Goal: Find specific page/section: Find specific page/section

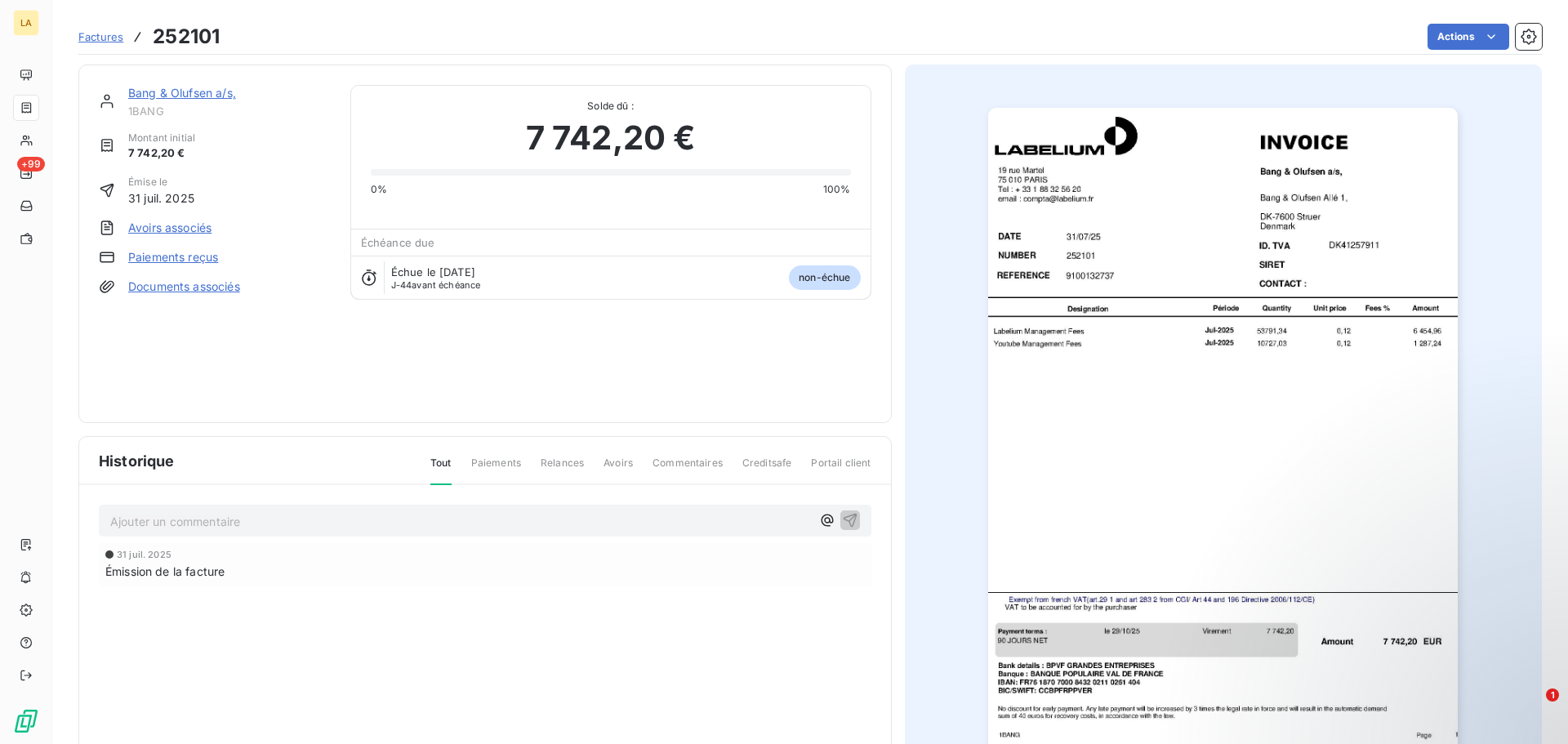
scroll to position [98, 0]
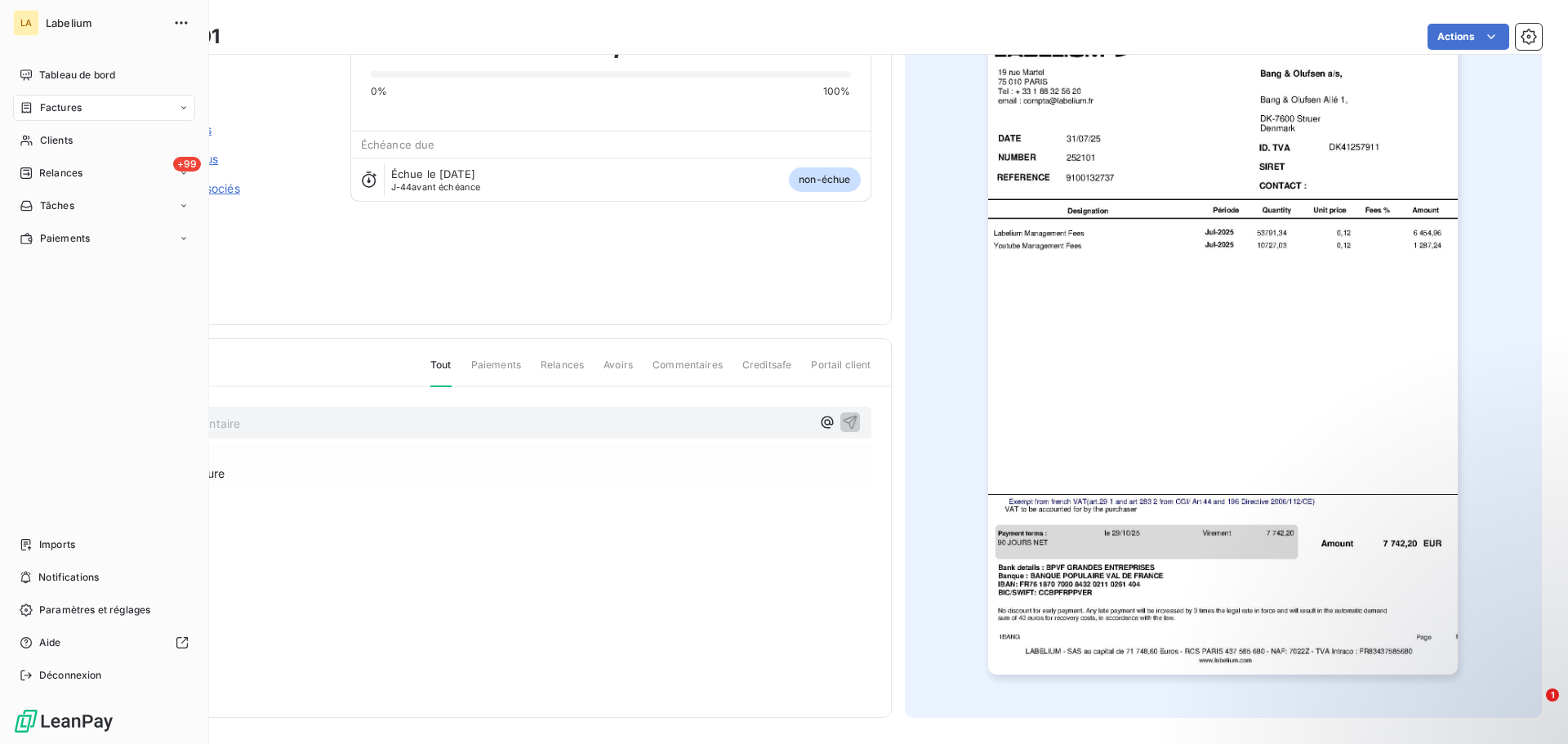
click at [20, 107] on icon at bounding box center [27, 107] width 14 height 13
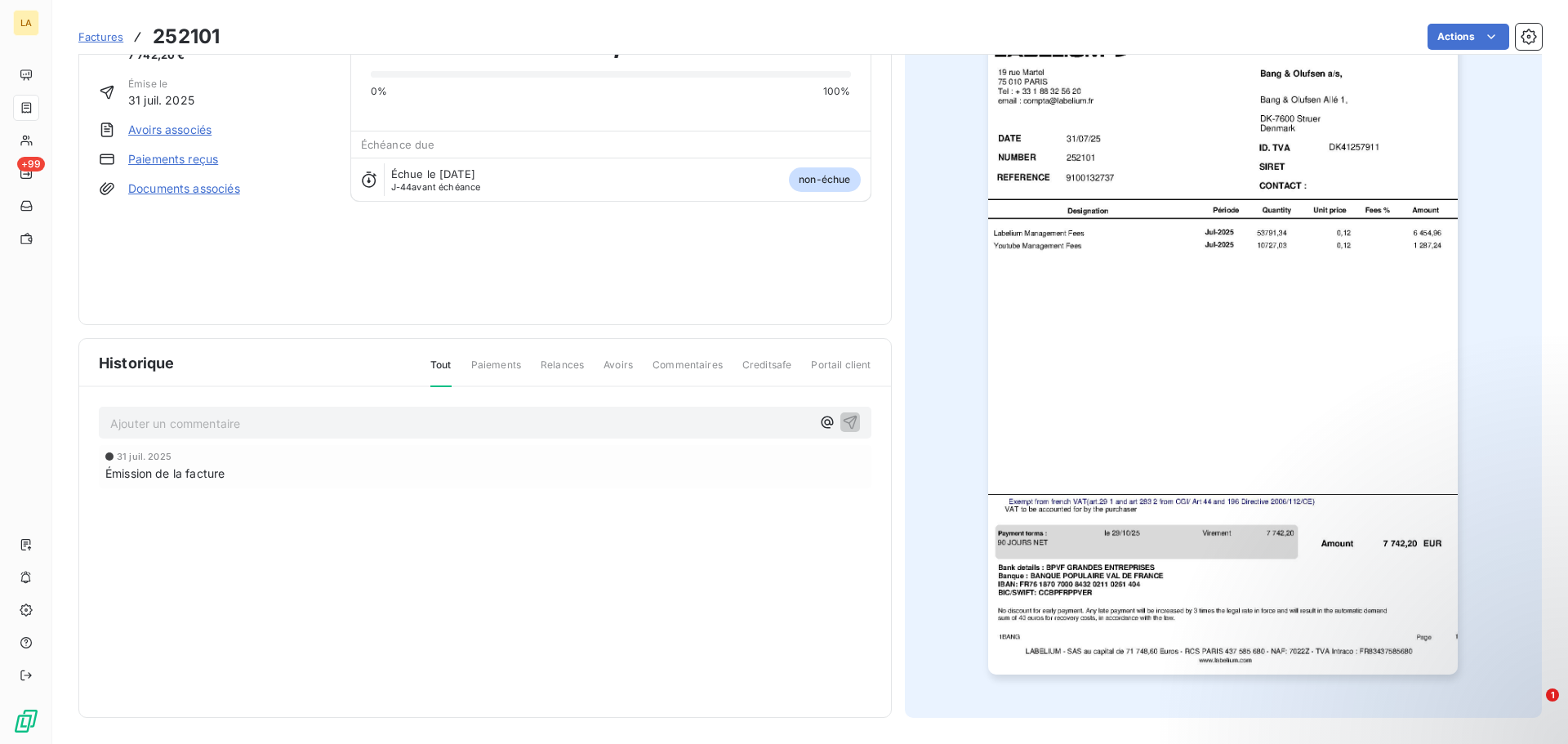
scroll to position [0, 0]
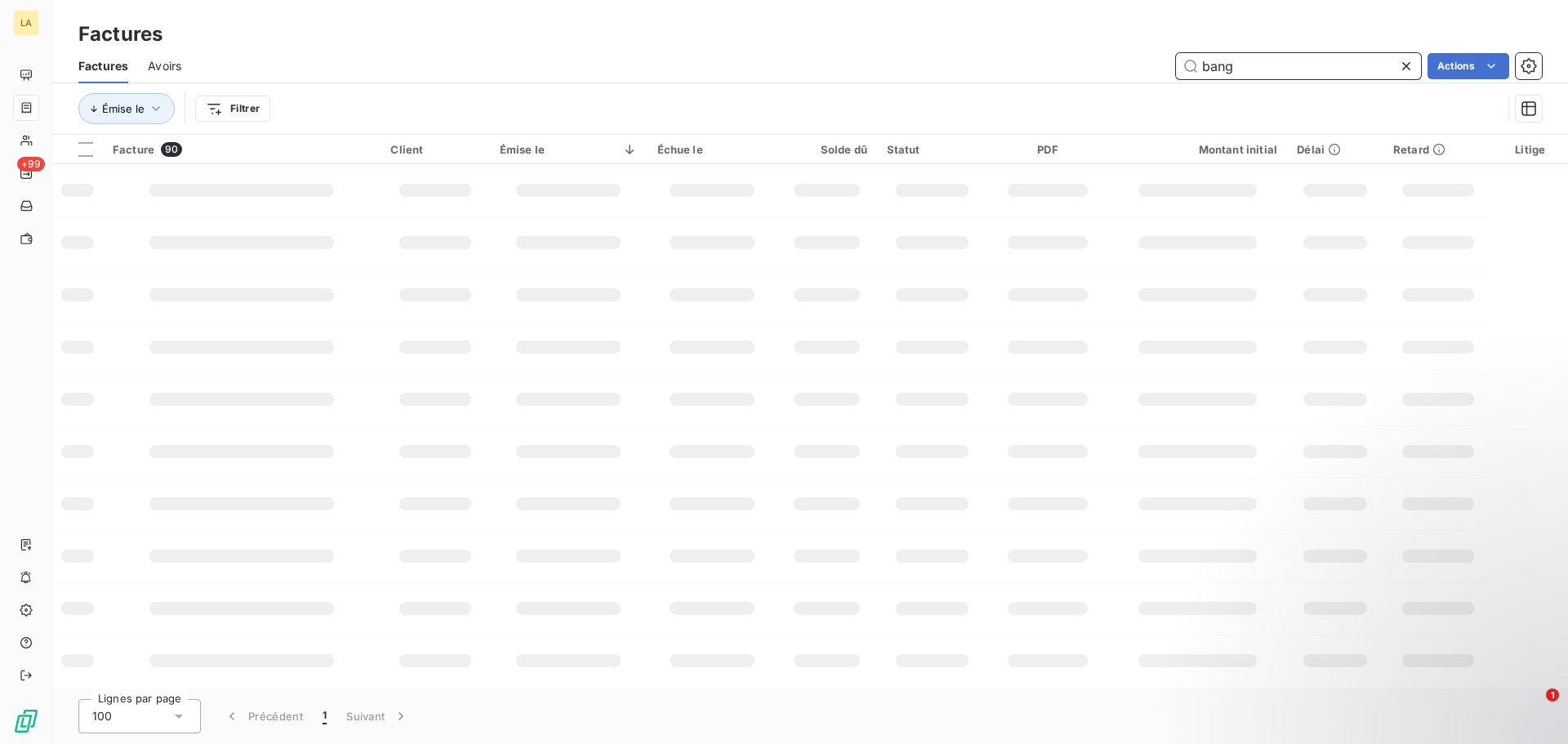
click at [1224, 66] on input "bang" at bounding box center [1298, 66] width 245 height 27
type input "becqu"
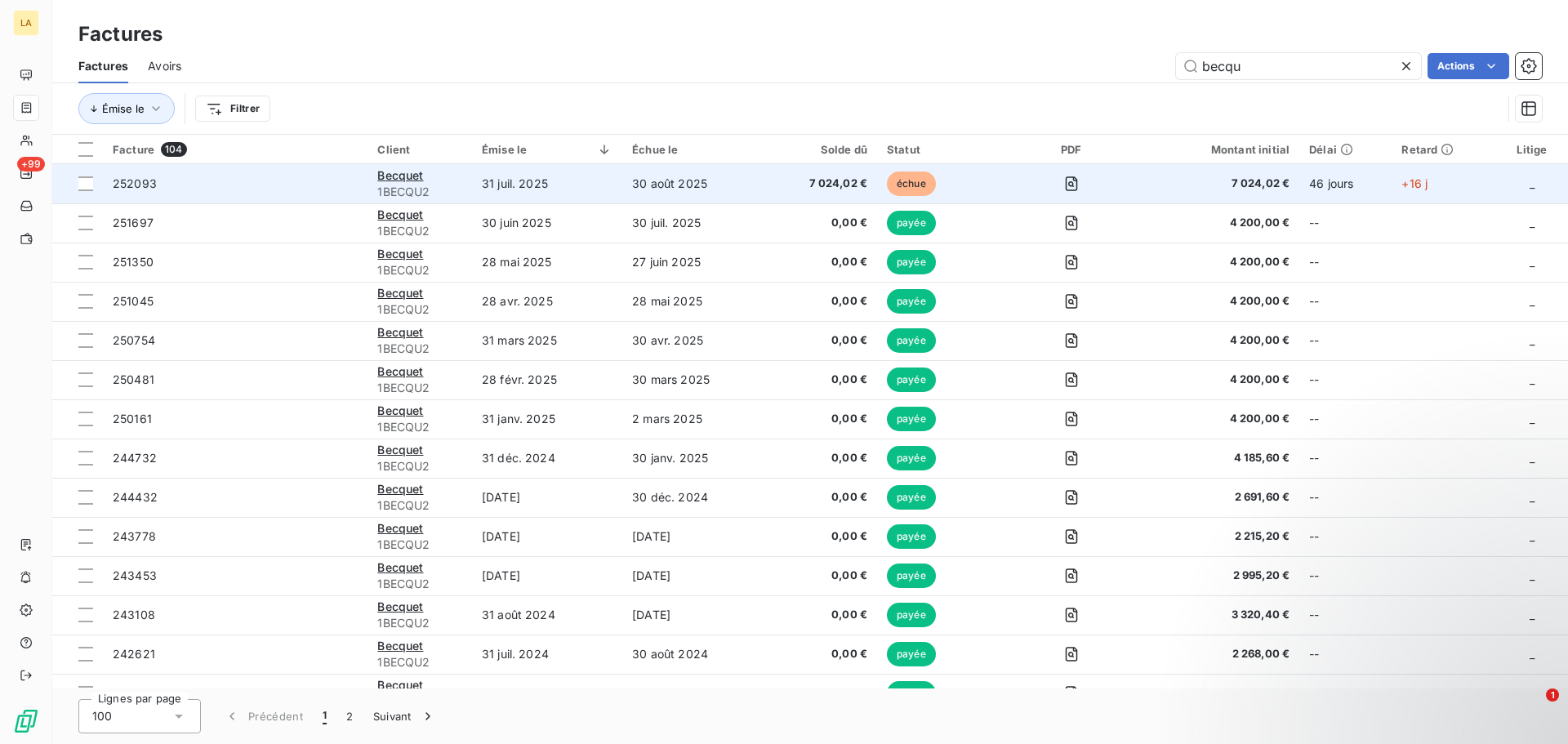
click at [305, 180] on span "252093" at bounding box center [235, 183] width 245 height 17
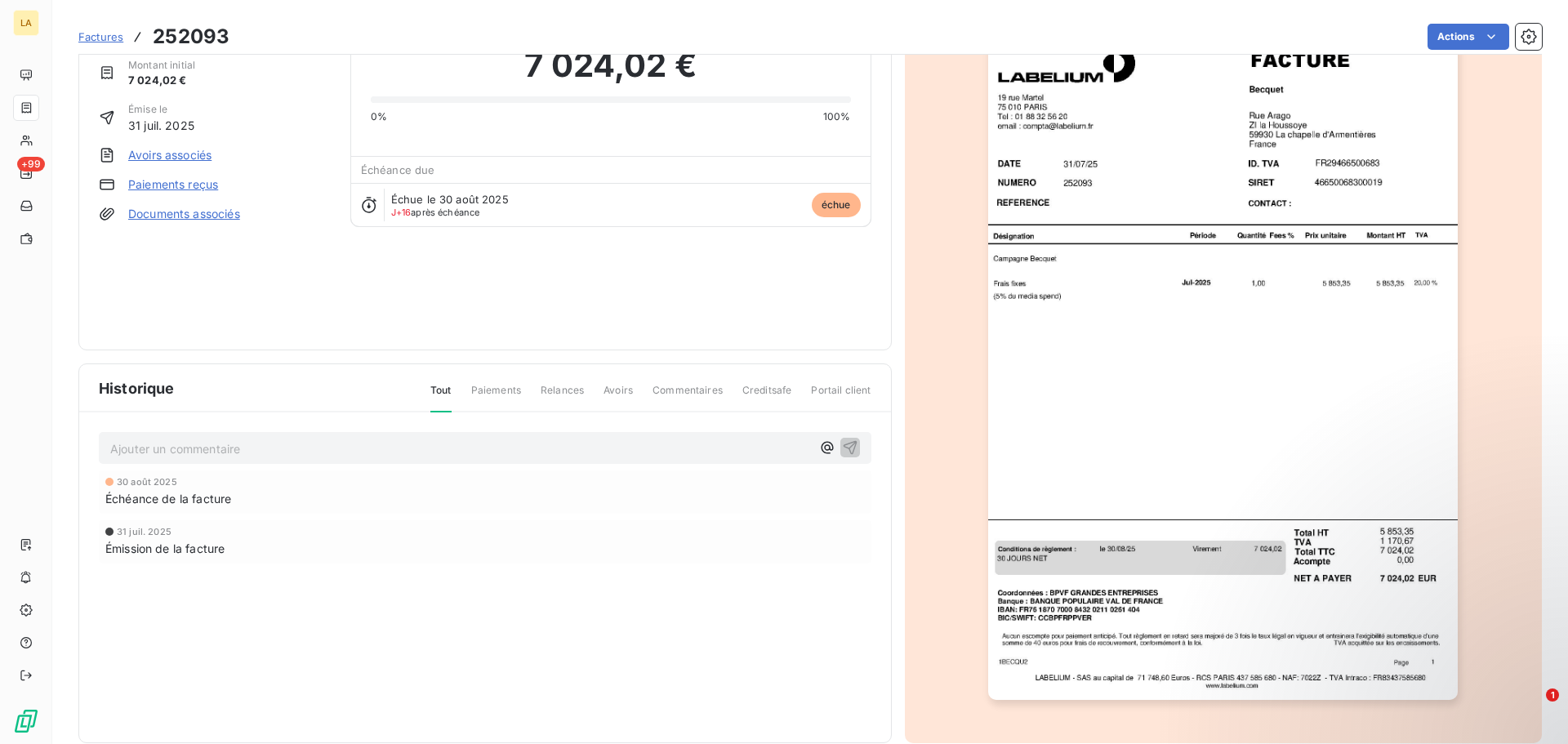
scroll to position [75, 0]
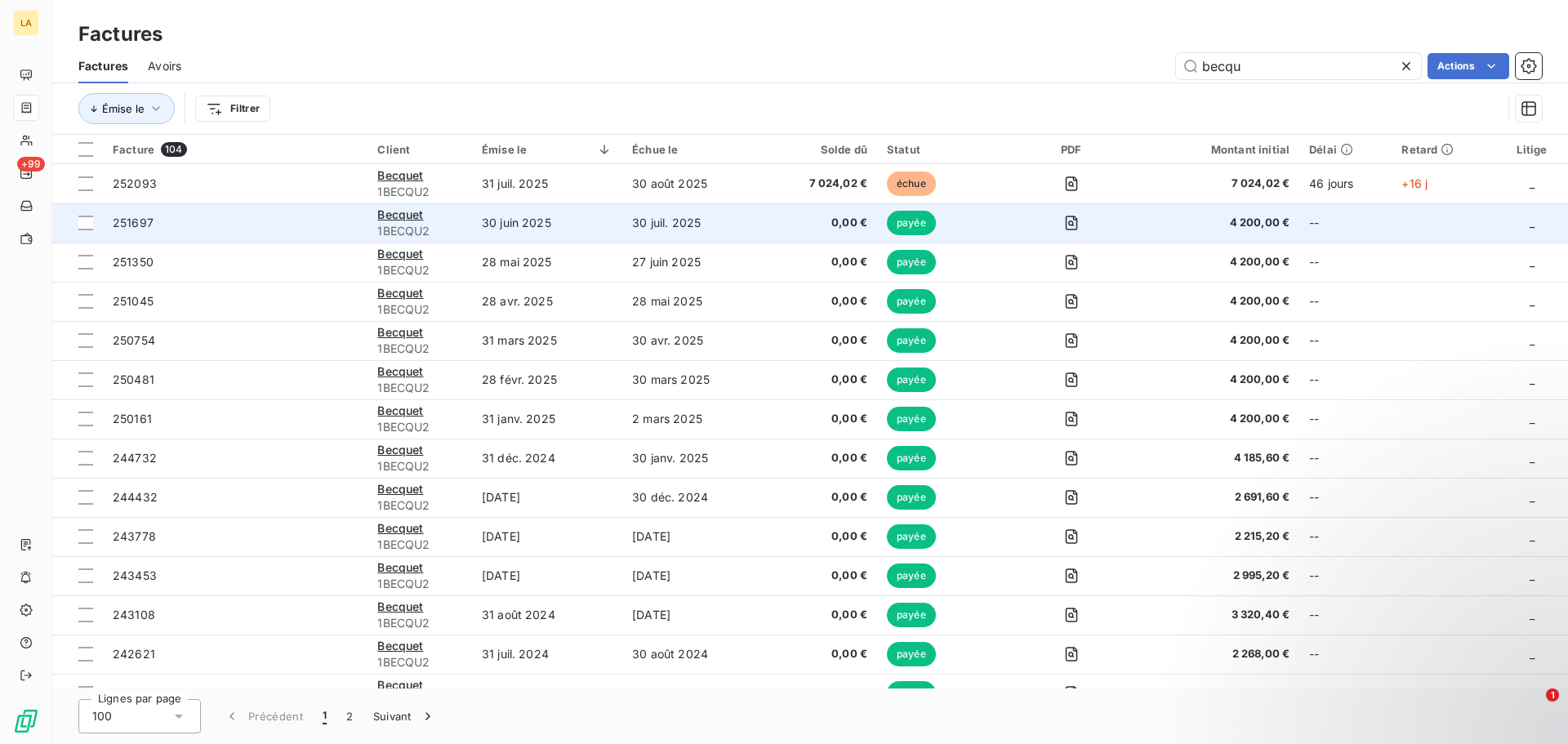
click at [280, 228] on span "251697" at bounding box center [235, 222] width 245 height 17
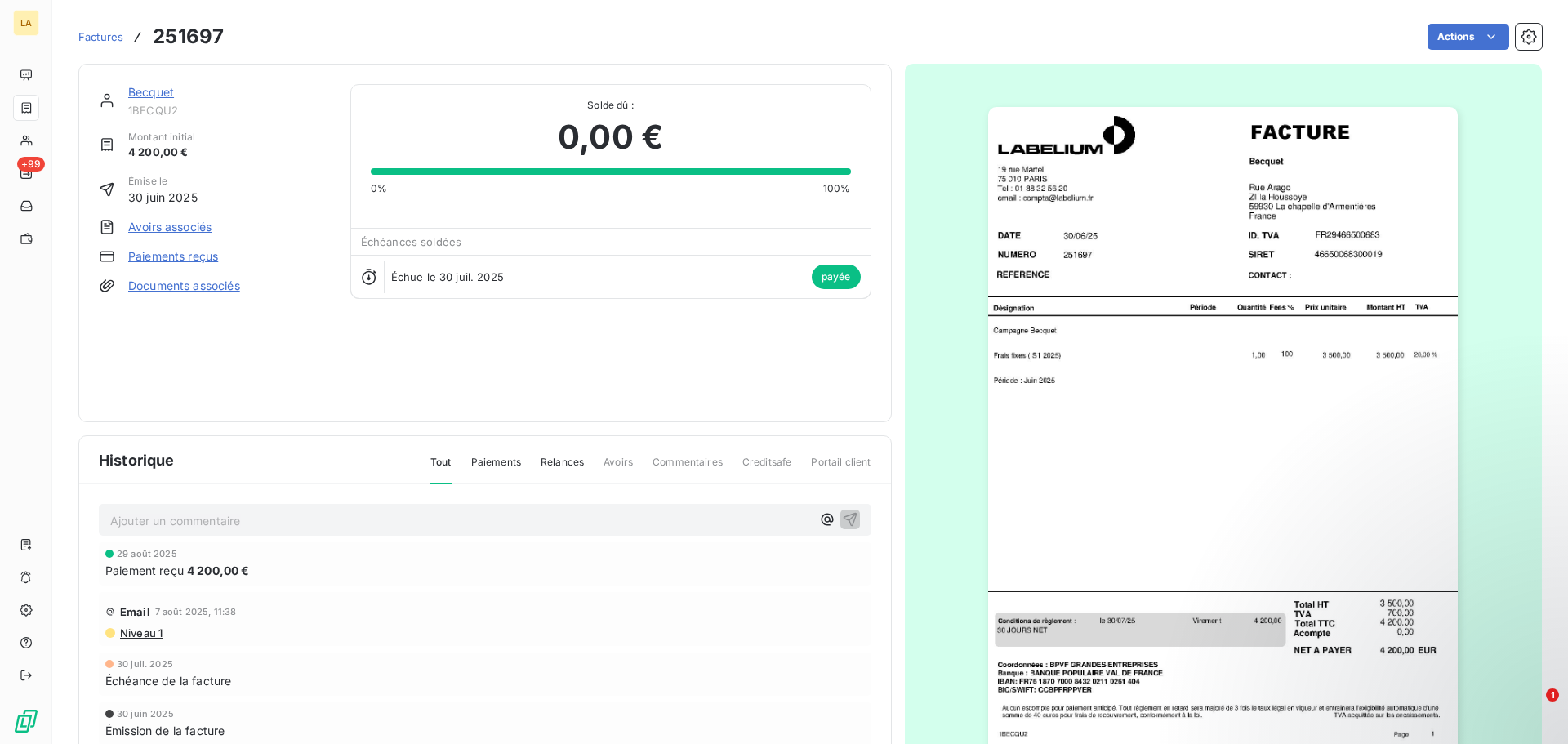
click at [33, 104] on div at bounding box center [27, 107] width 14 height 13
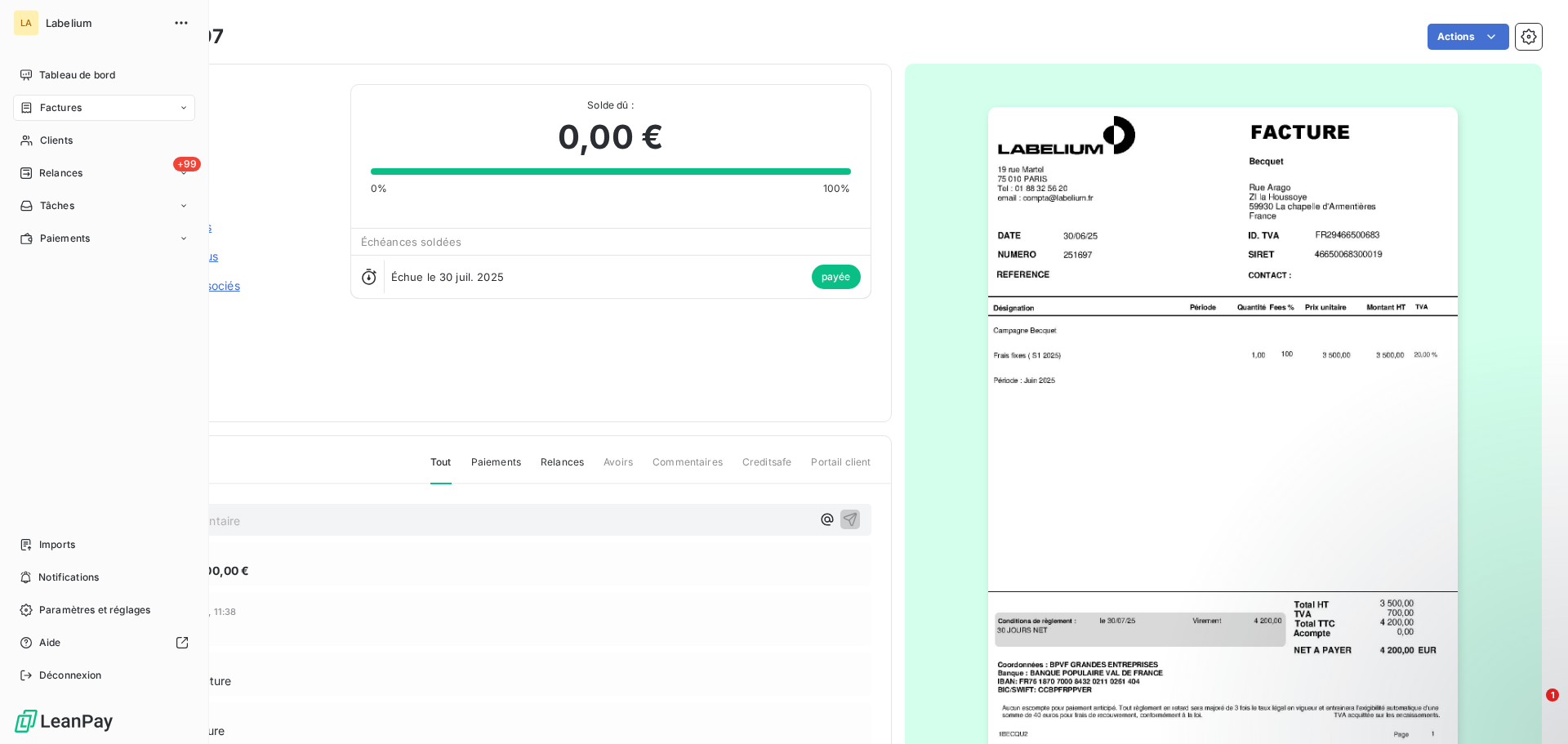
click at [79, 98] on div "Factures" at bounding box center [103, 107] width 182 height 27
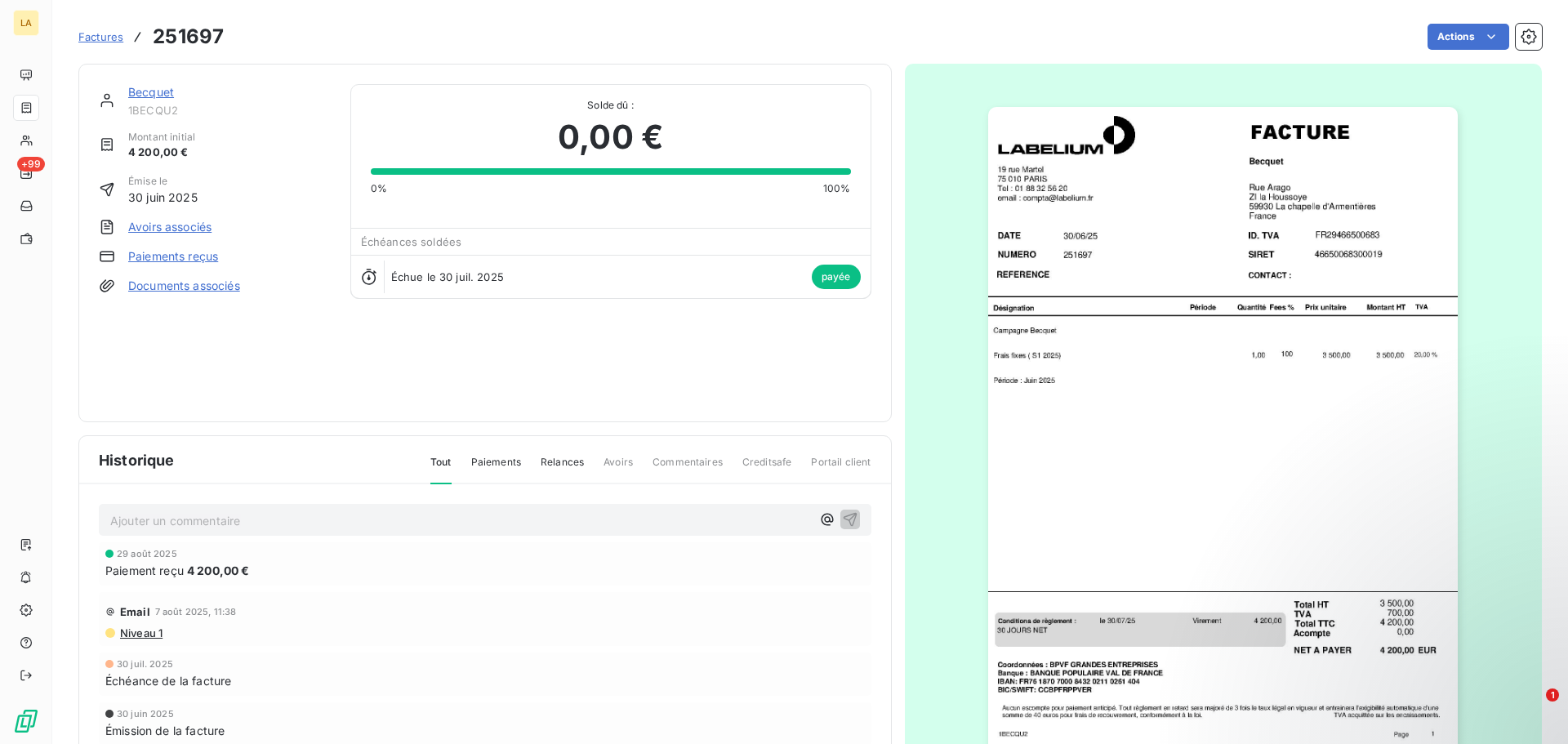
click at [108, 31] on span "Factures" at bounding box center [101, 36] width 45 height 13
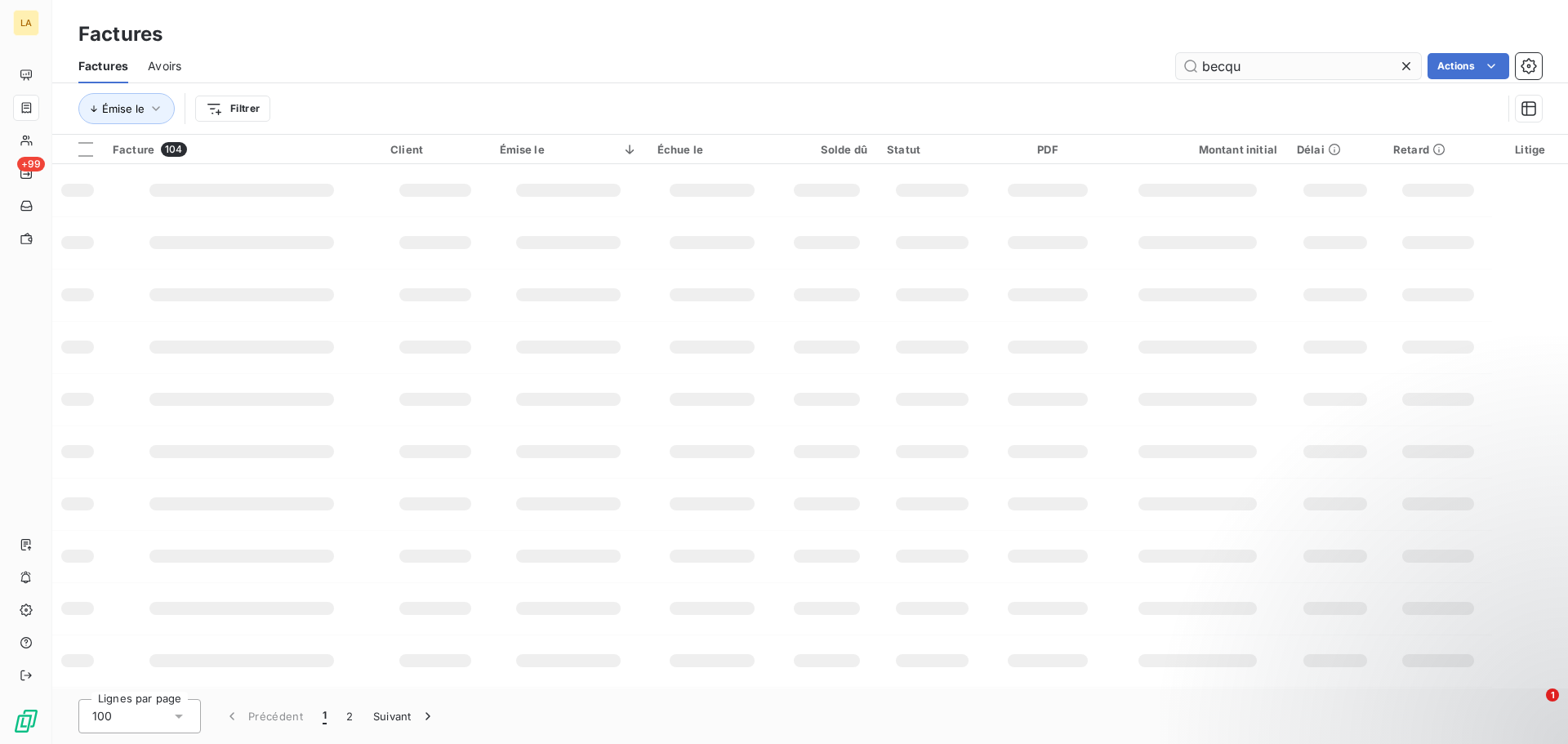
click at [1247, 65] on input "becqu" at bounding box center [1298, 66] width 245 height 27
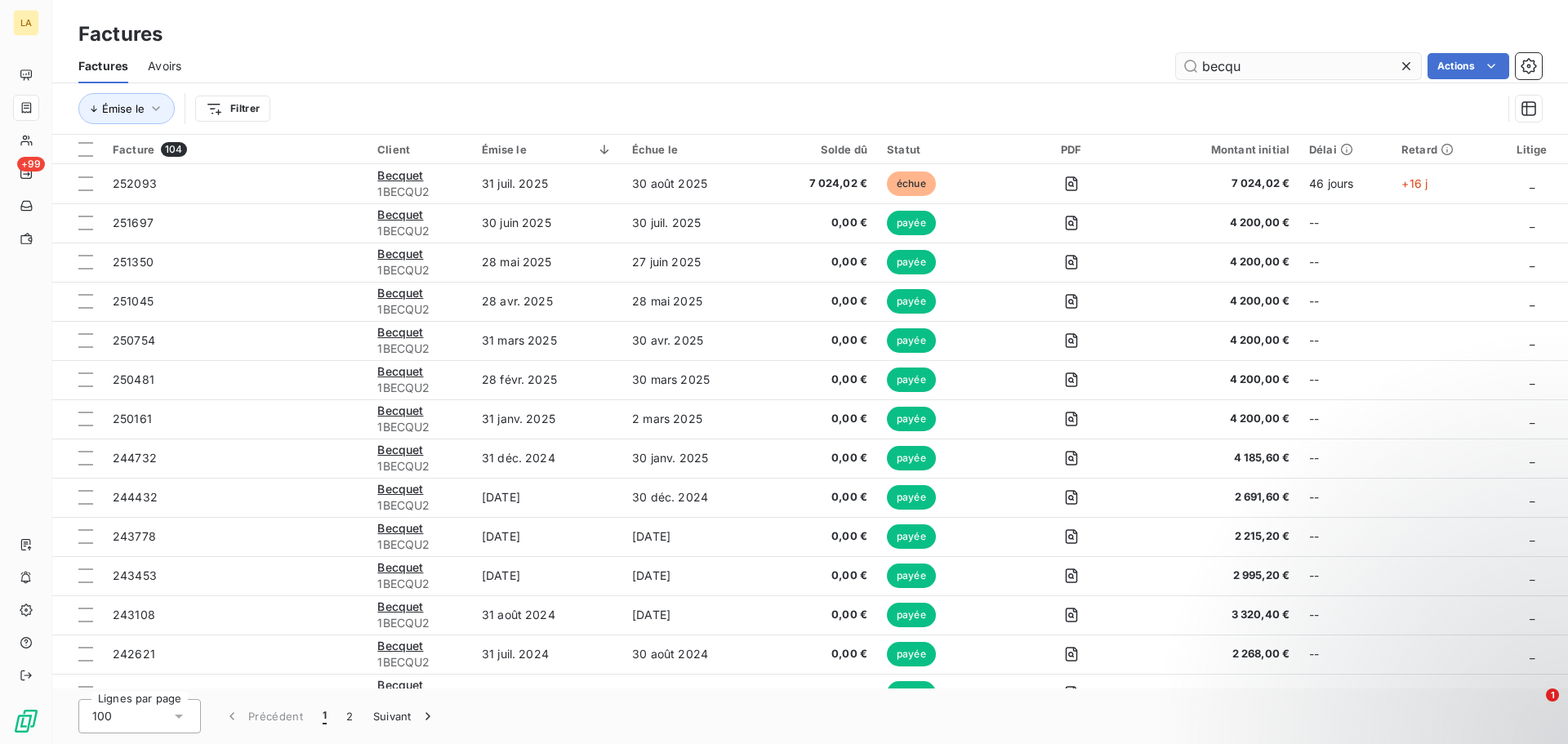
drag, startPoint x: 1246, startPoint y: 64, endPoint x: 1200, endPoint y: 63, distance: 46.0
click at [1203, 63] on input "becqu" at bounding box center [1298, 66] width 245 height 27
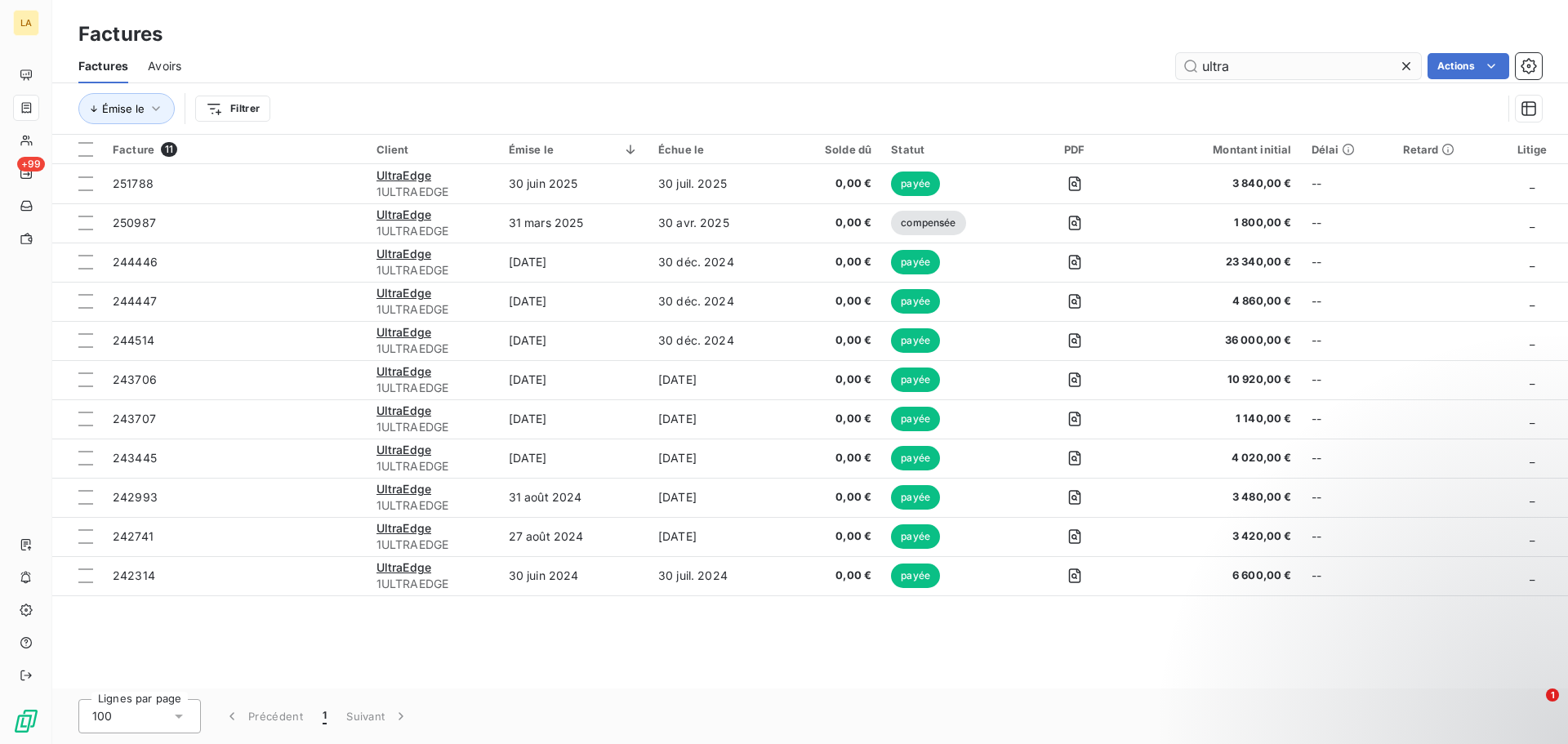
type input "ultra"
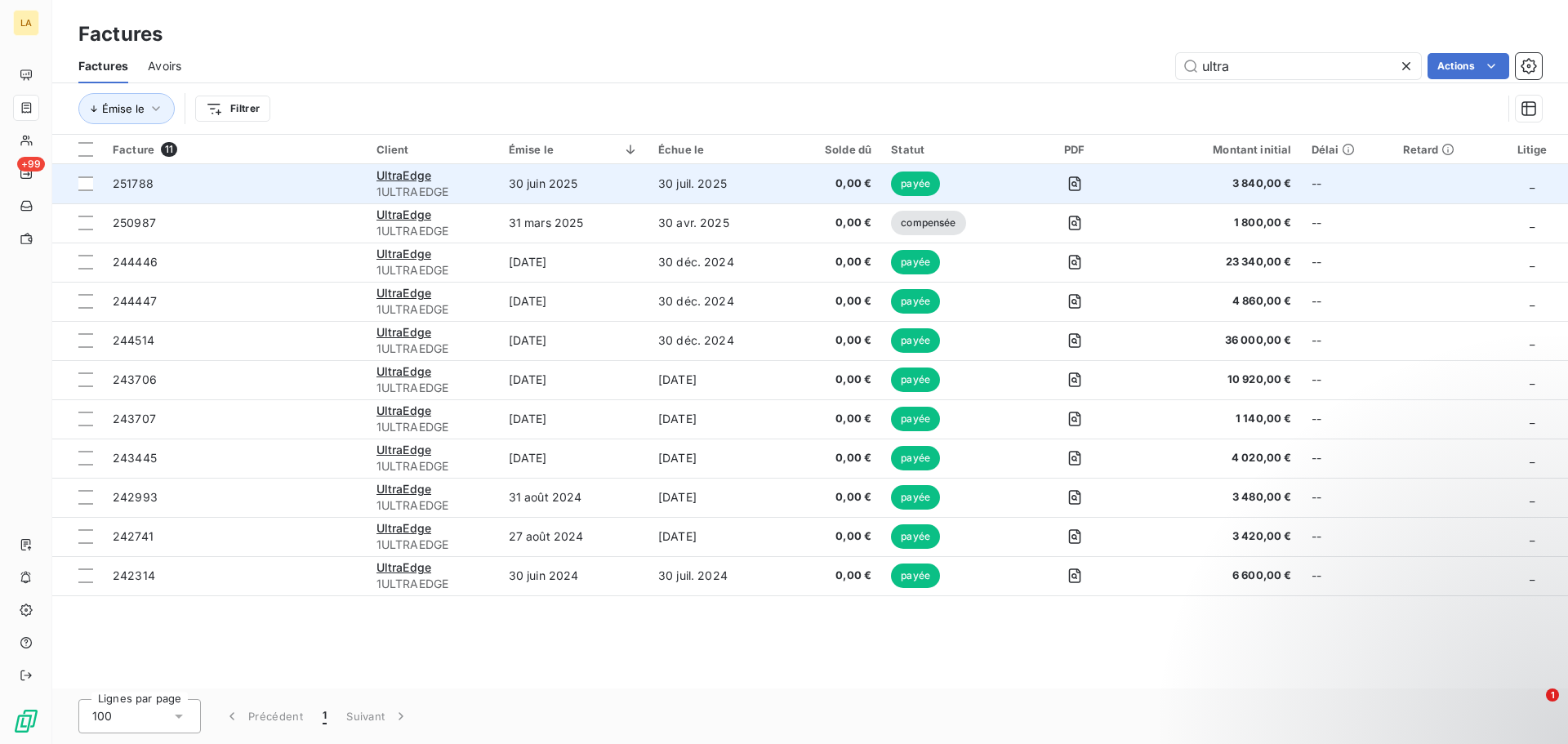
click at [300, 181] on span "251788" at bounding box center [235, 183] width 244 height 17
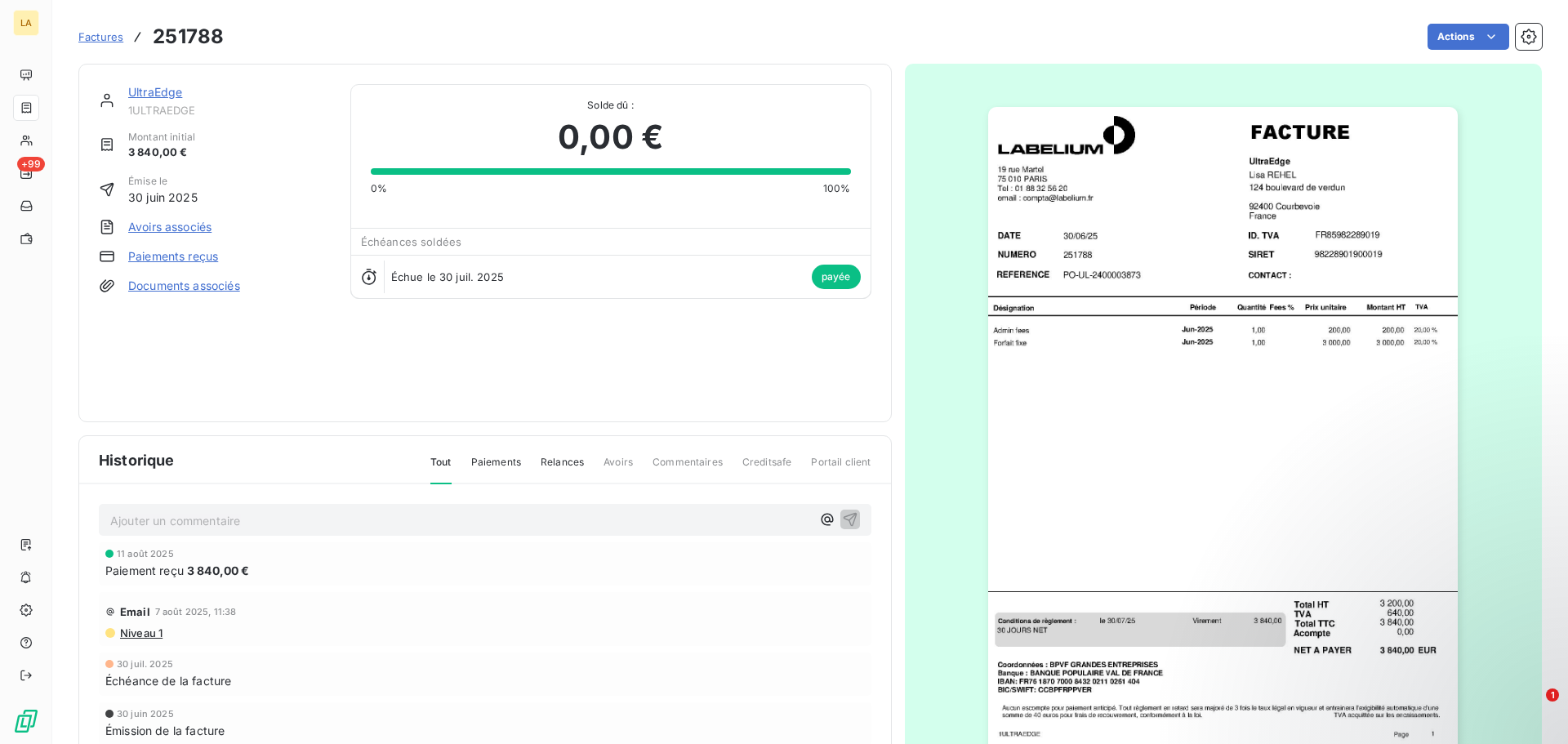
click at [94, 38] on span "Factures" at bounding box center [101, 36] width 45 height 13
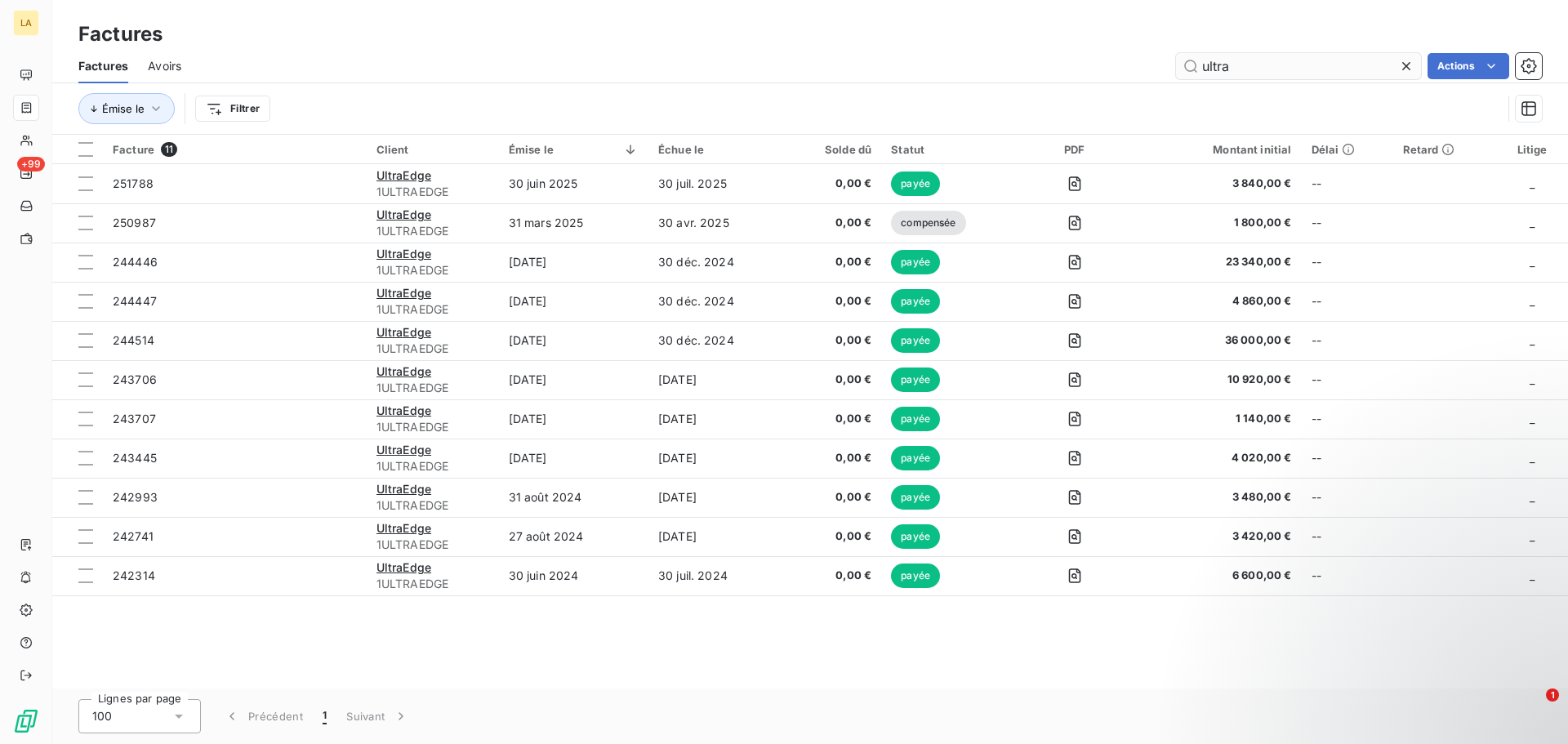
click at [1218, 70] on input "ultra" at bounding box center [1298, 66] width 245 height 27
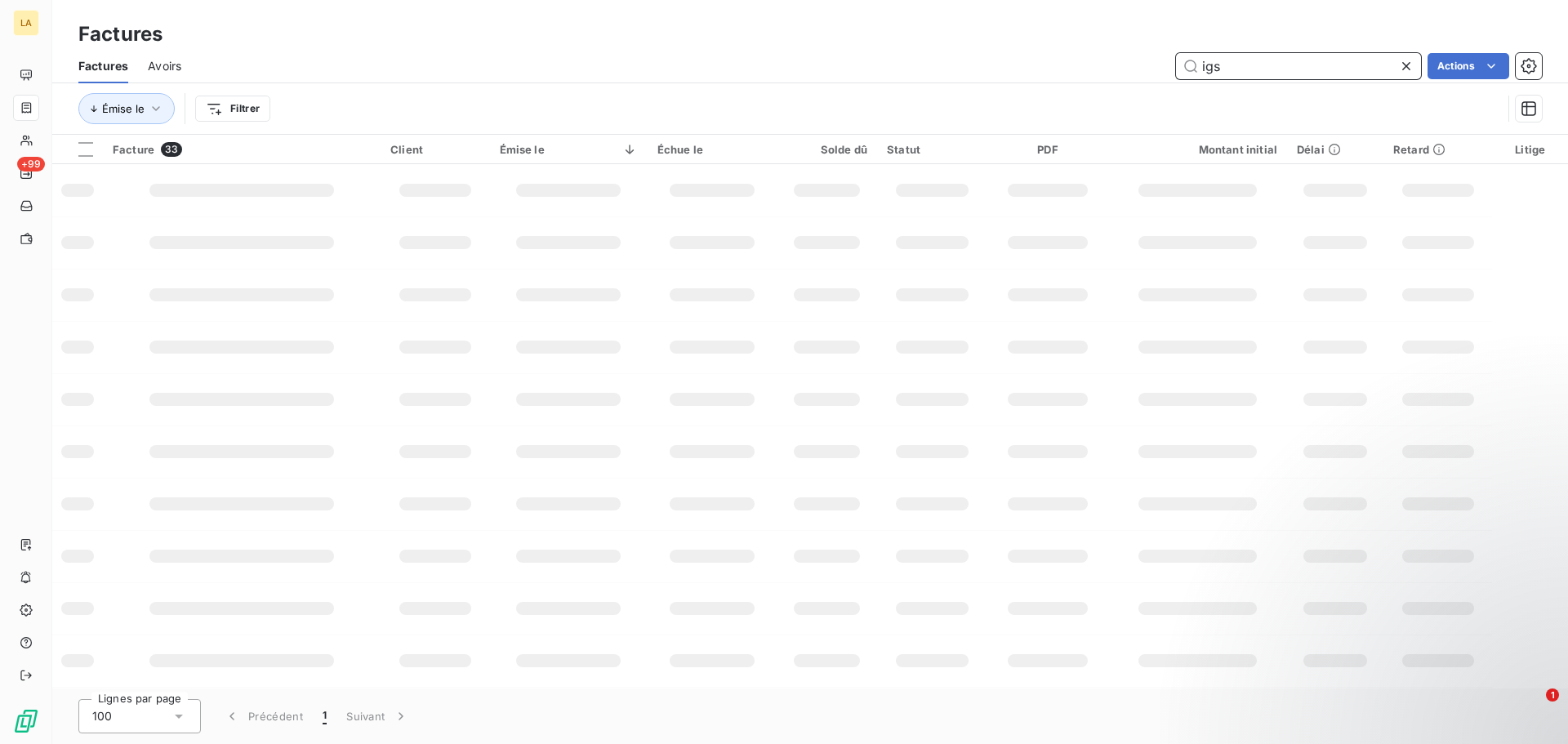
click at [1223, 75] on input "igs" at bounding box center [1298, 66] width 245 height 27
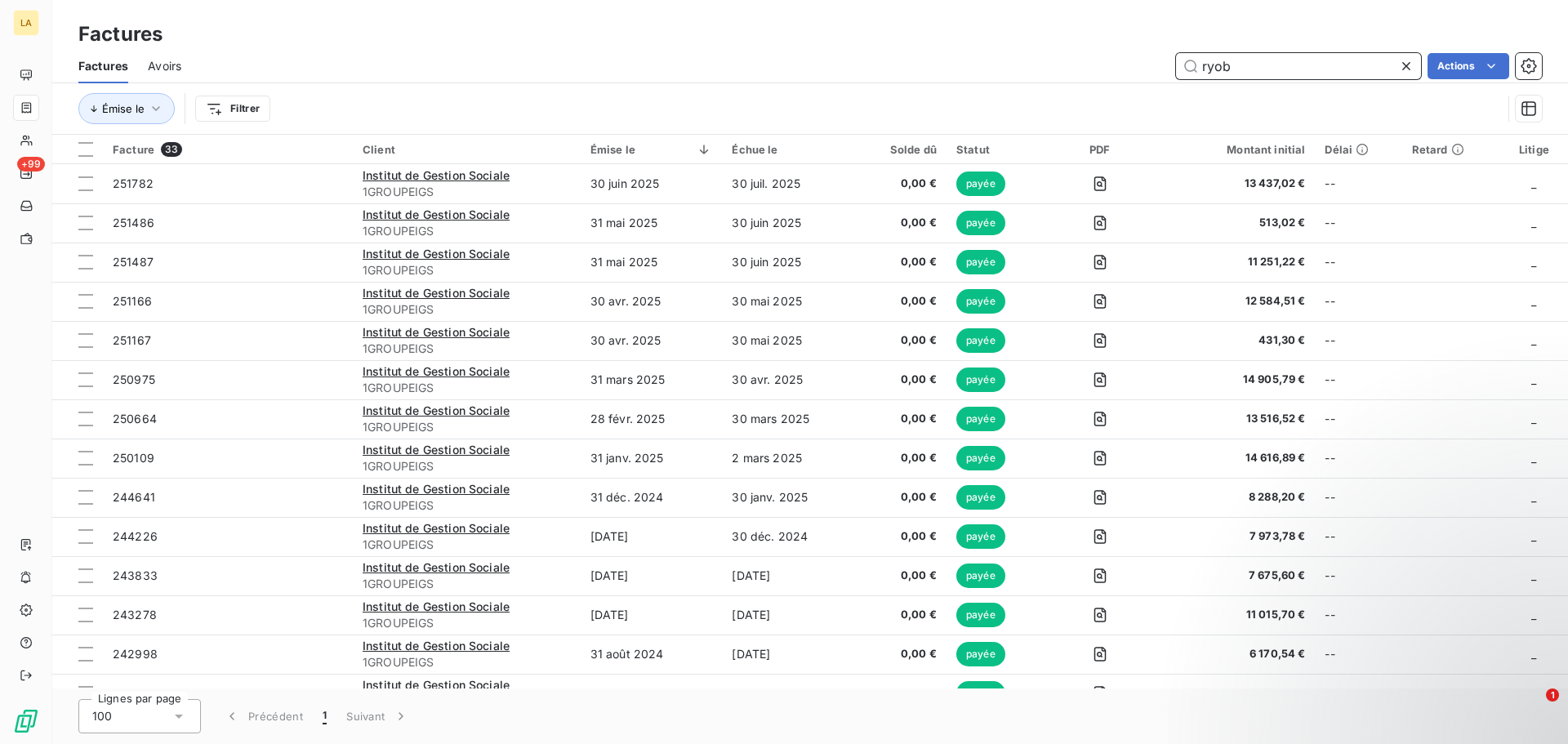
type input "ryob"
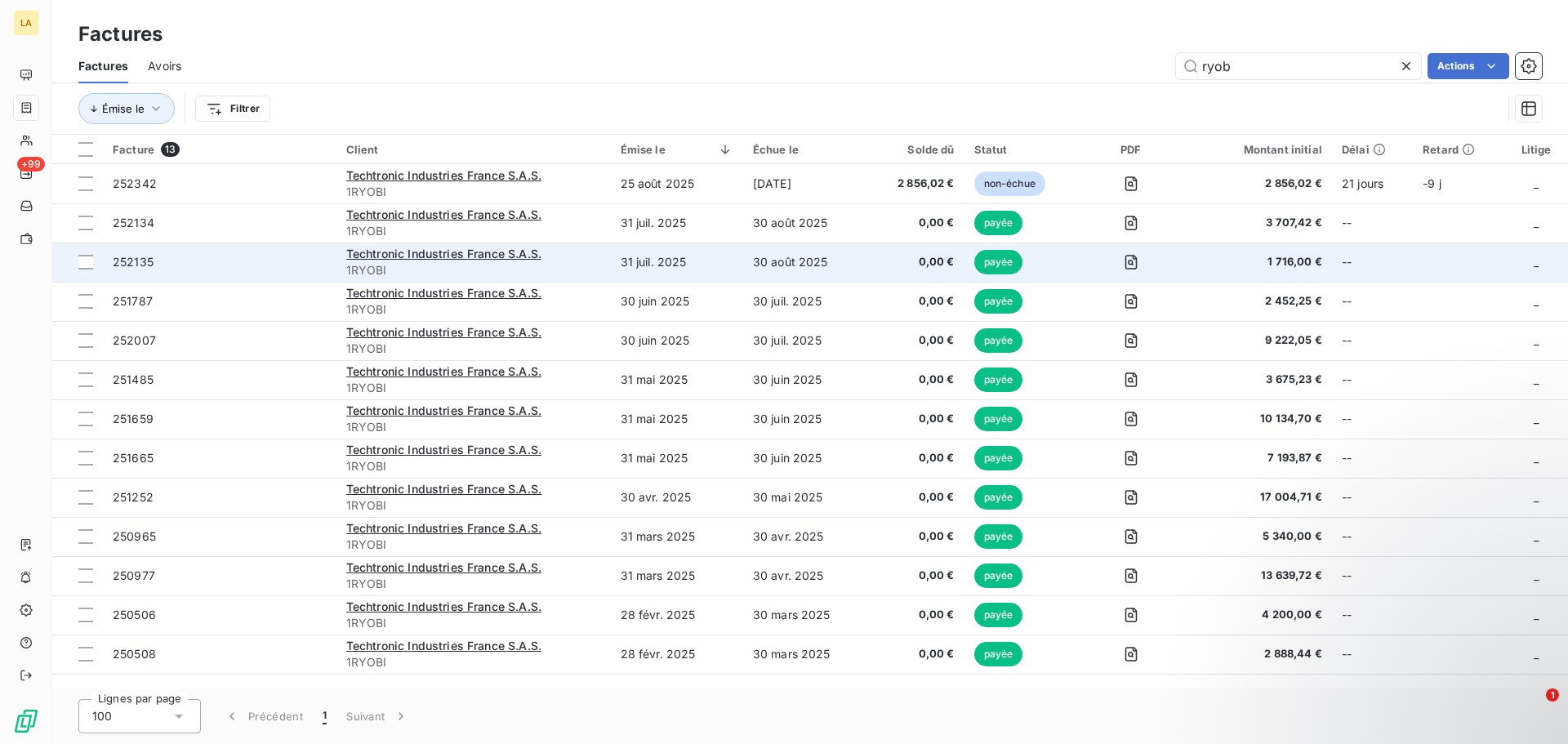
click at [190, 260] on span "252135" at bounding box center [220, 262] width 214 height 17
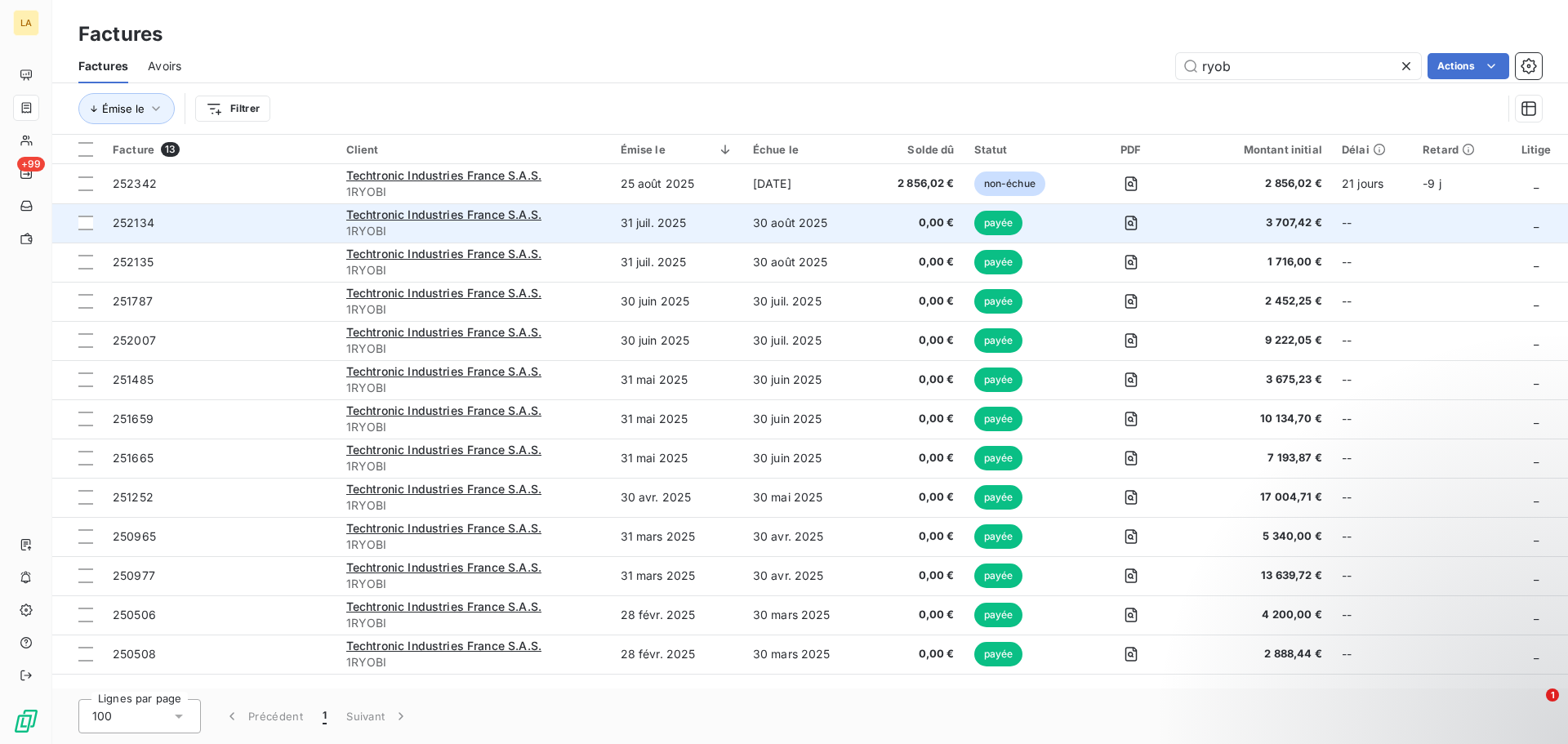
click at [237, 225] on span "252134" at bounding box center [220, 222] width 214 height 17
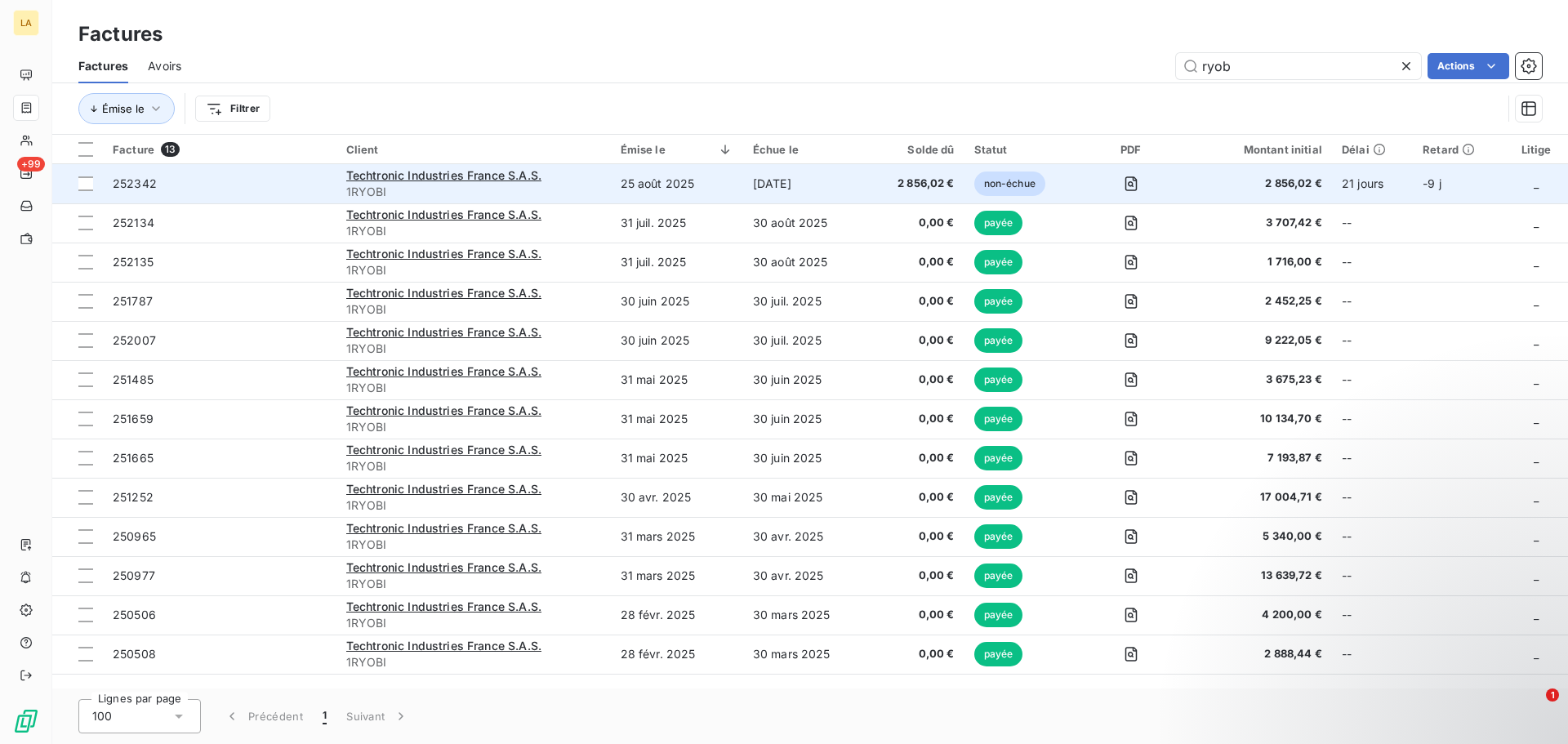
click at [282, 192] on td "252342" at bounding box center [220, 184] width 233 height 39
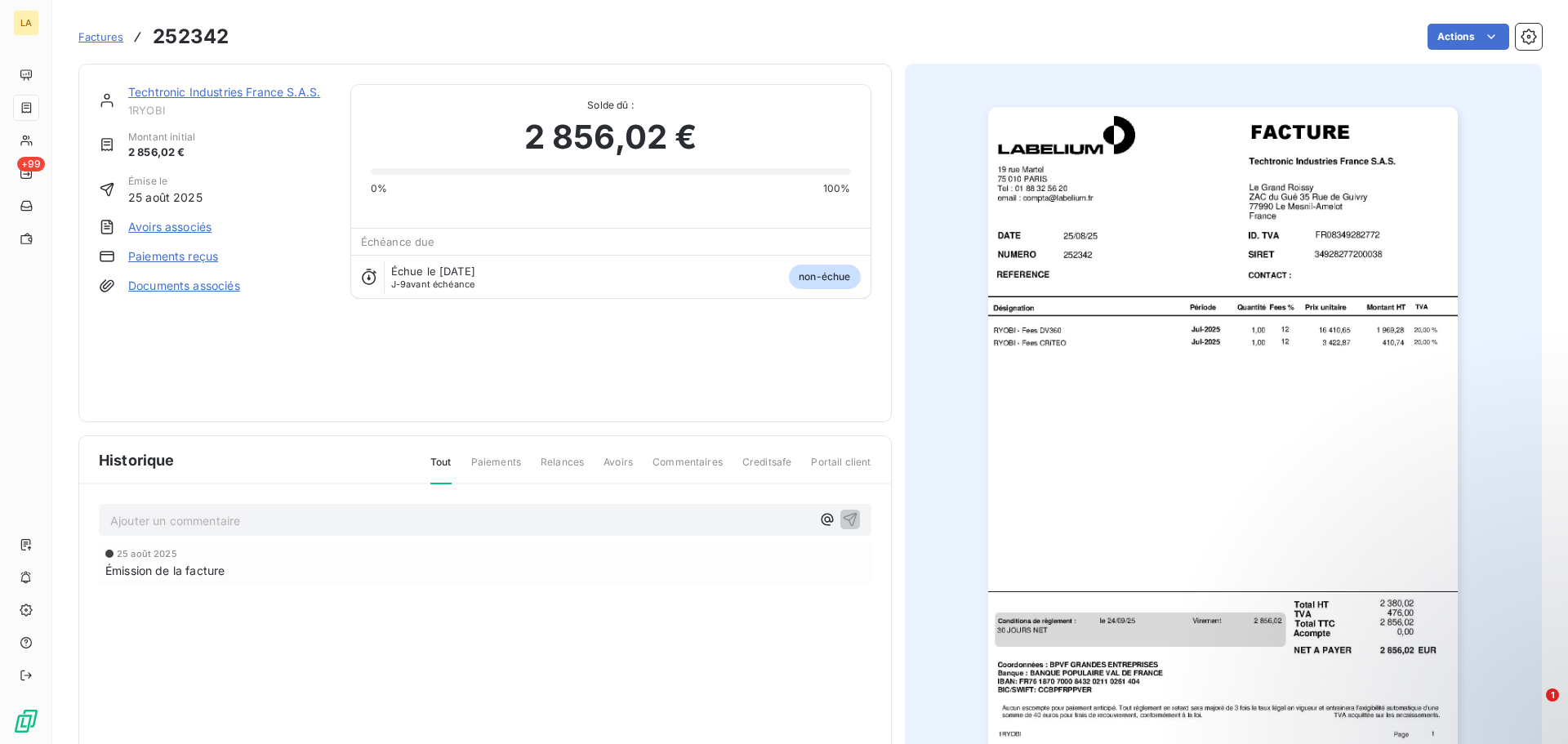
click at [89, 41] on span "Factures" at bounding box center [101, 36] width 45 height 13
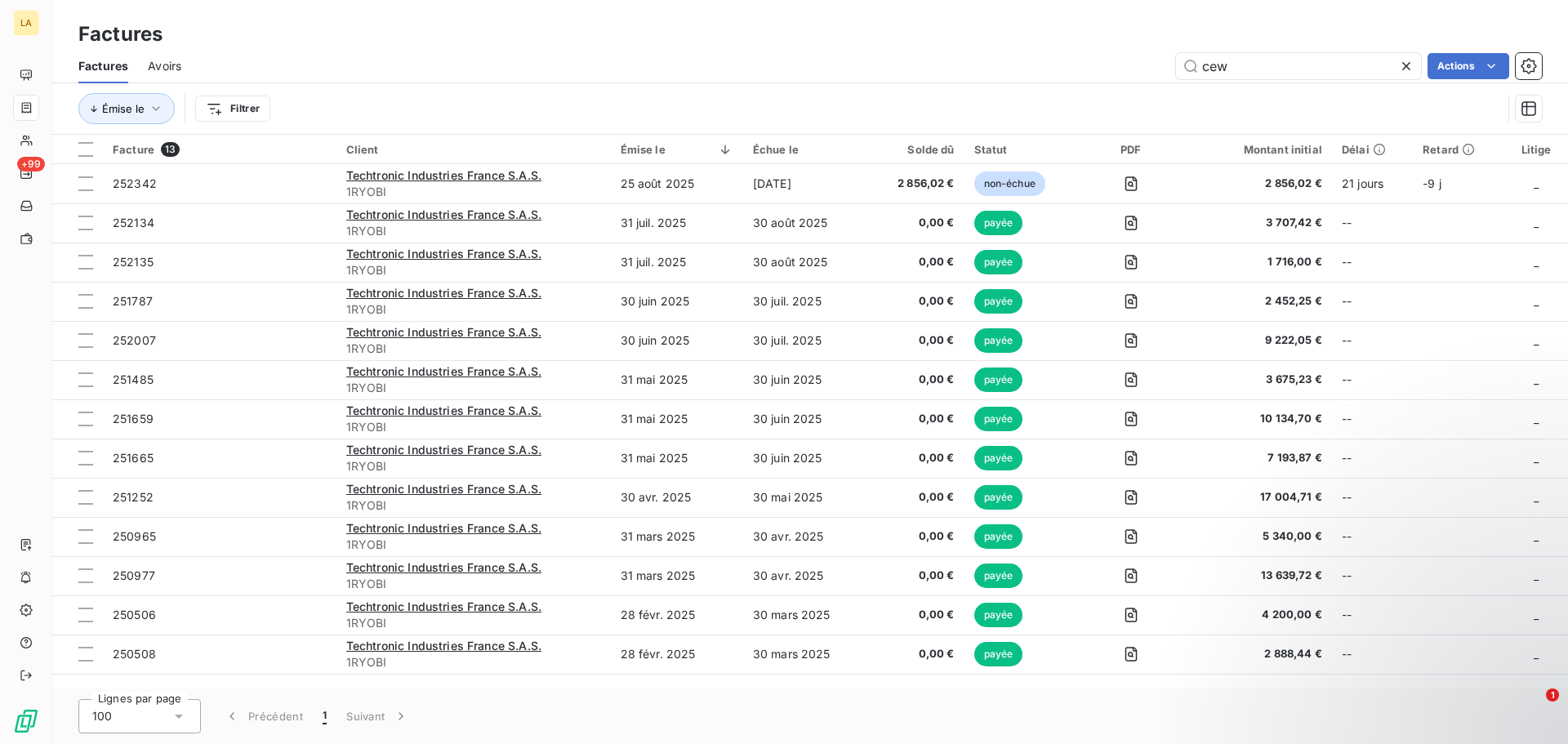
type input "cewe"
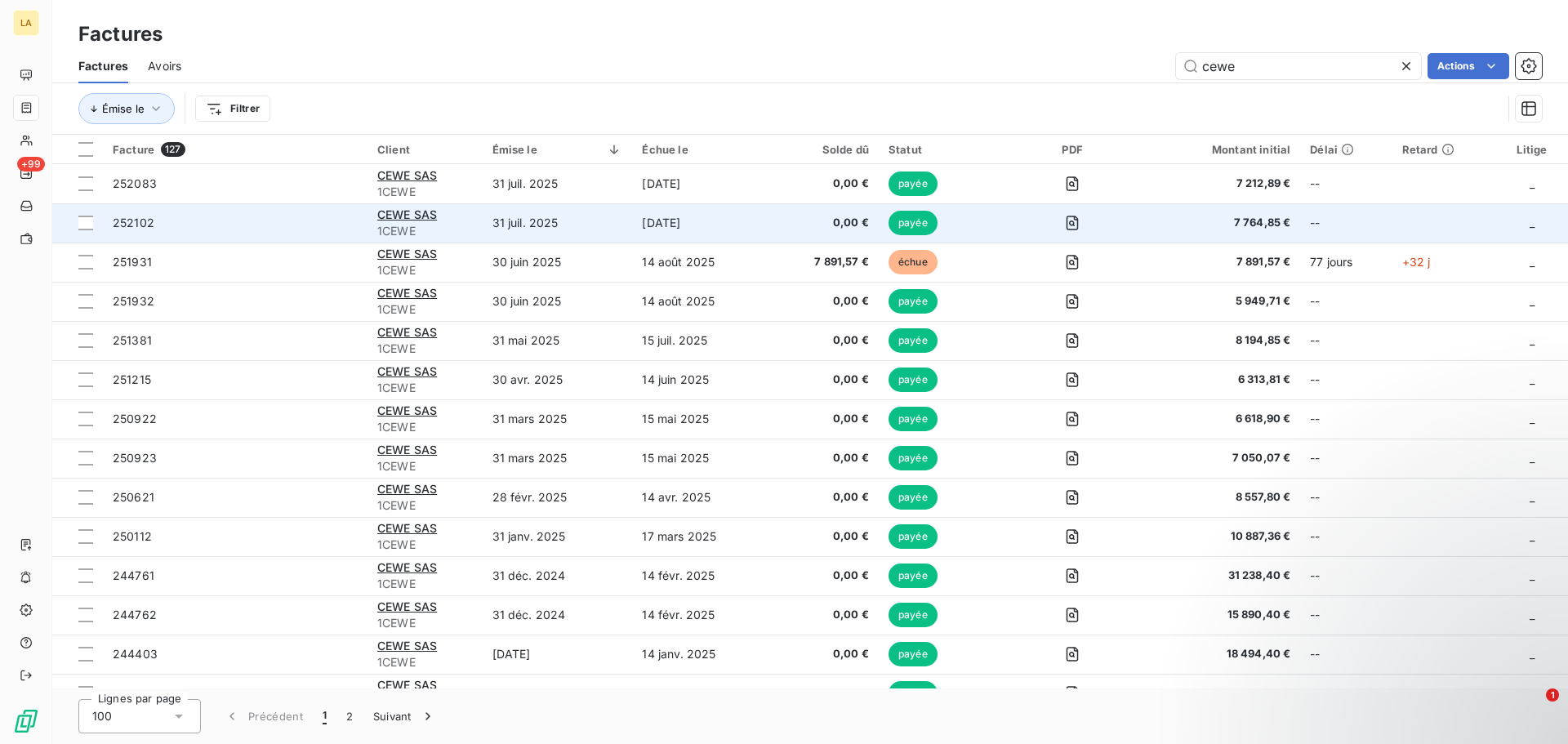
click at [314, 228] on span "252102" at bounding box center [235, 222] width 245 height 17
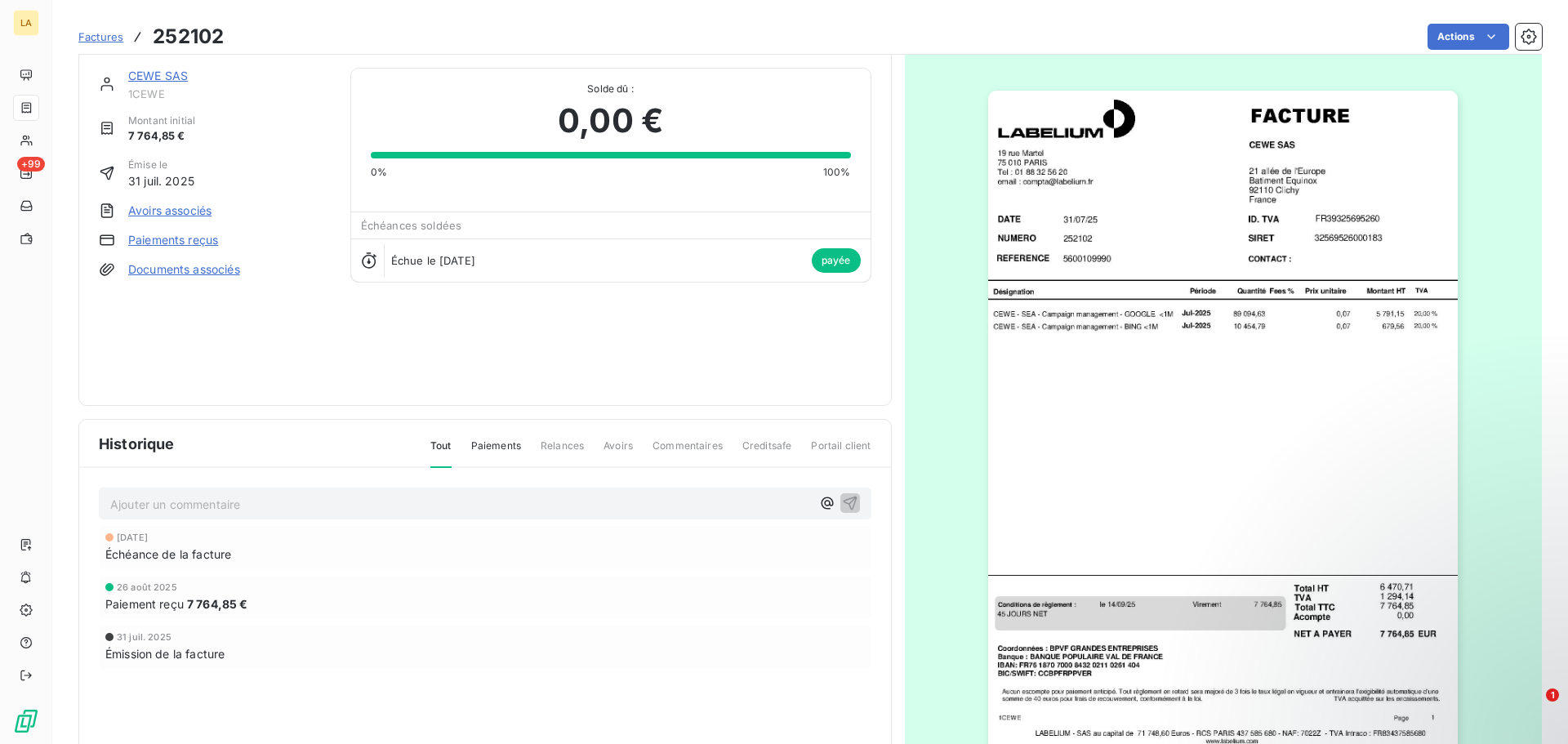
scroll to position [18, 0]
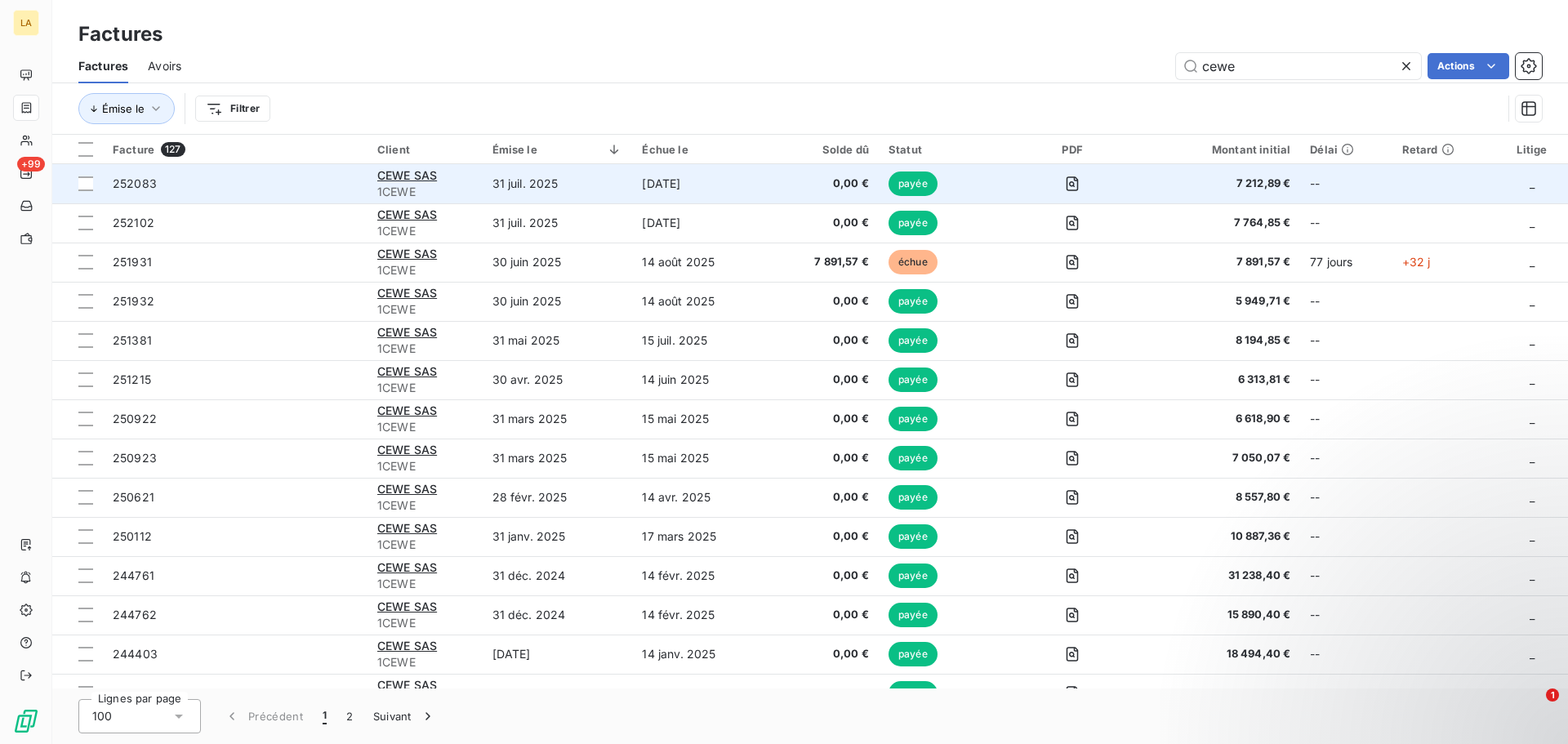
click at [329, 184] on span "252083" at bounding box center [235, 183] width 245 height 17
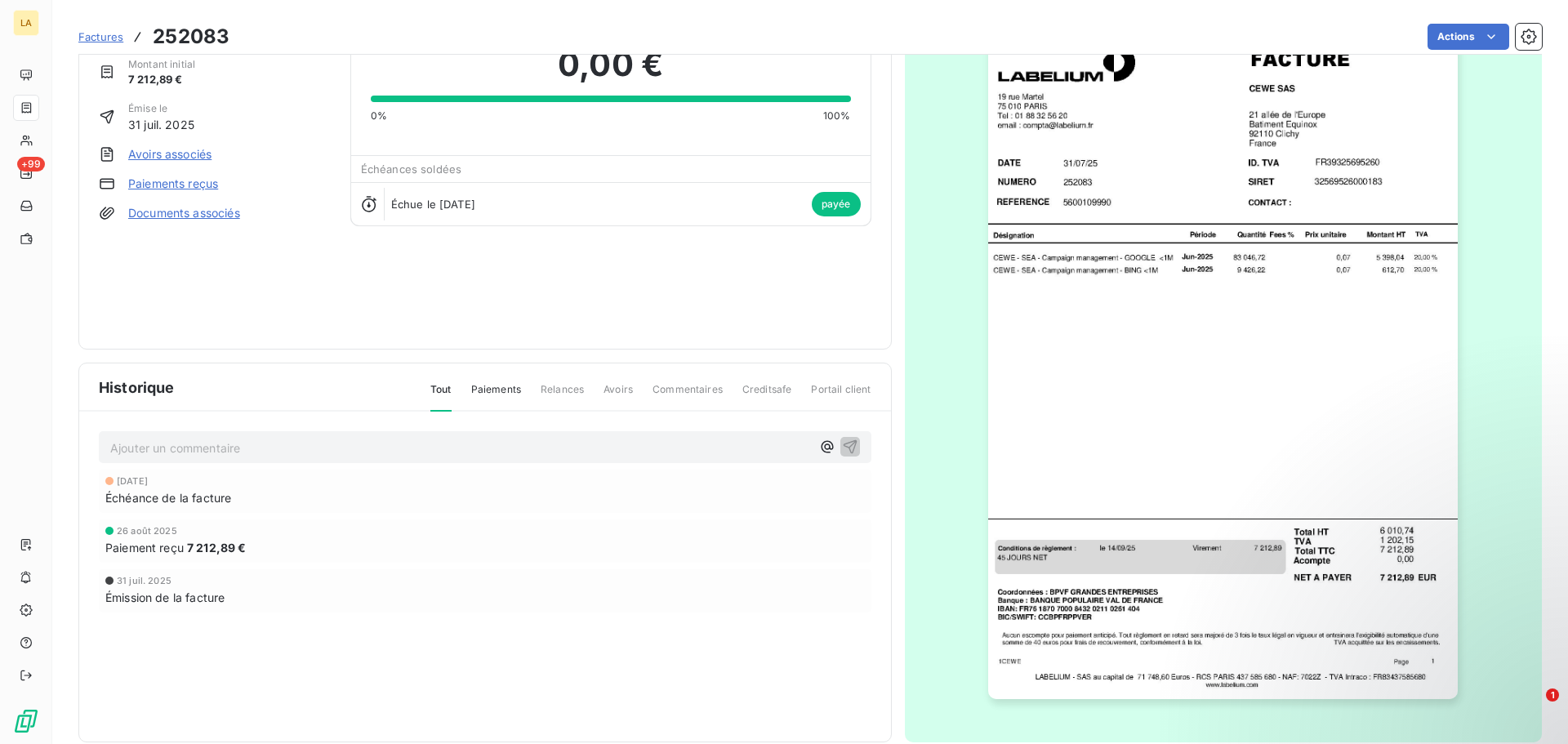
scroll to position [75, 0]
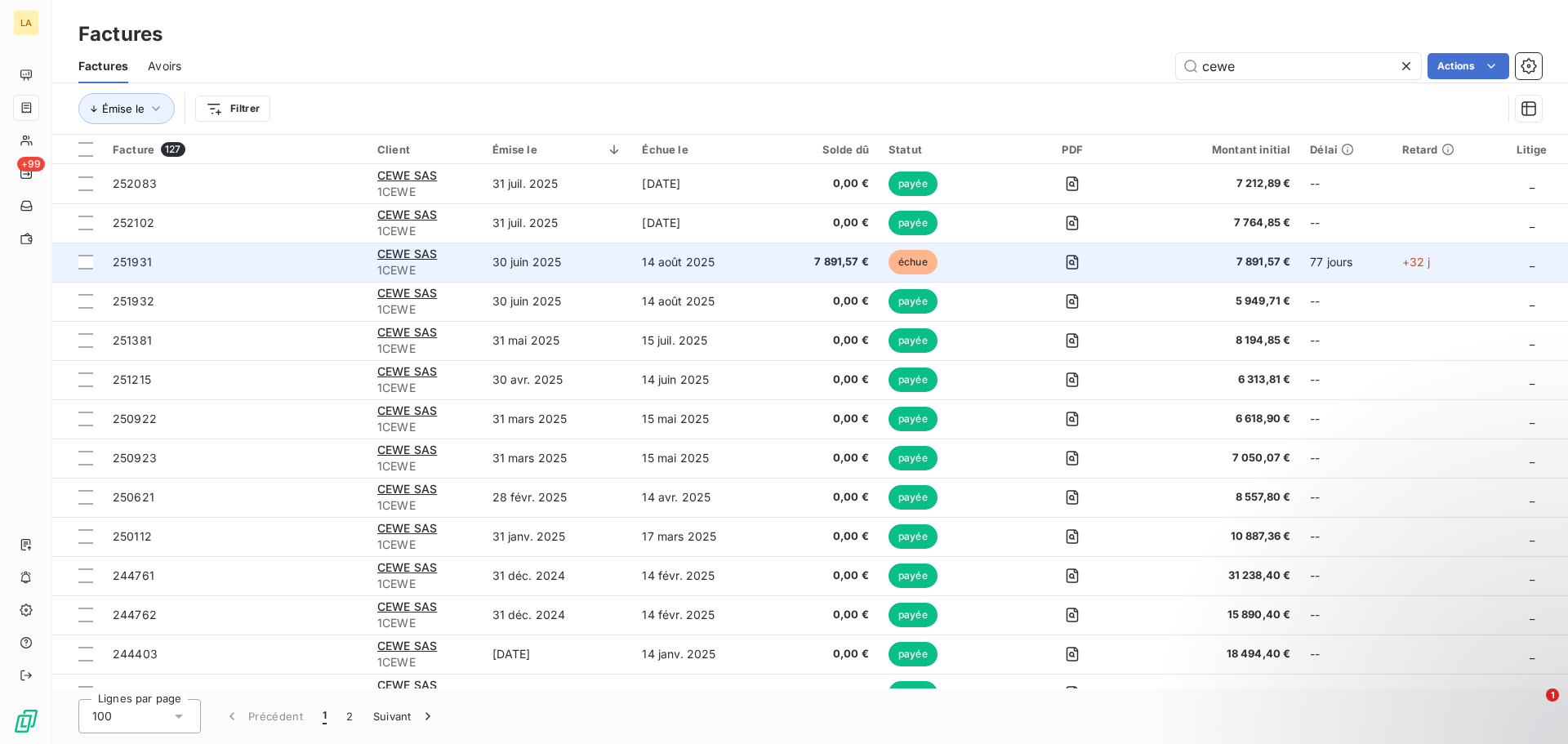
click at [324, 271] on td "251931" at bounding box center [235, 262] width 265 height 39
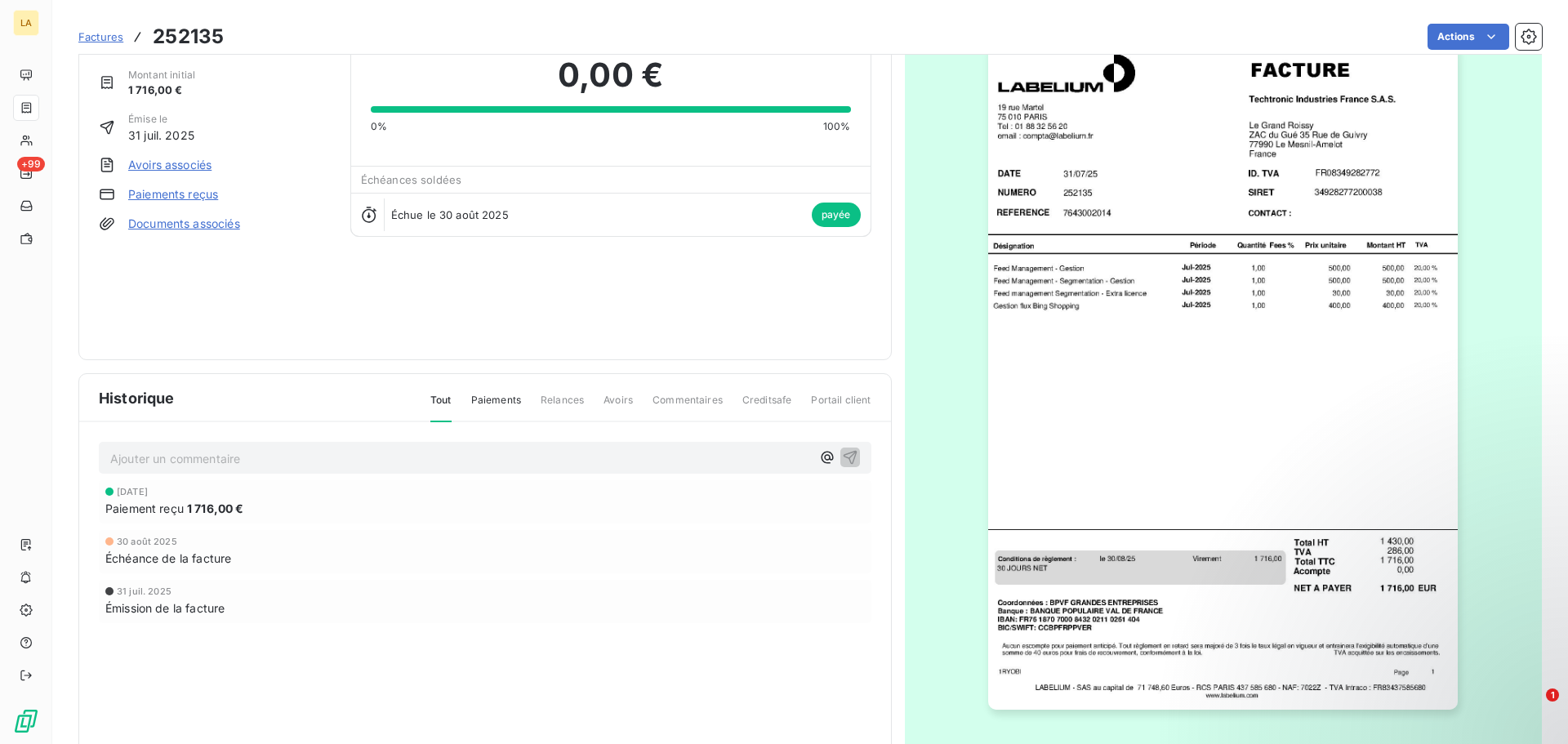
scroll to position [77, 0]
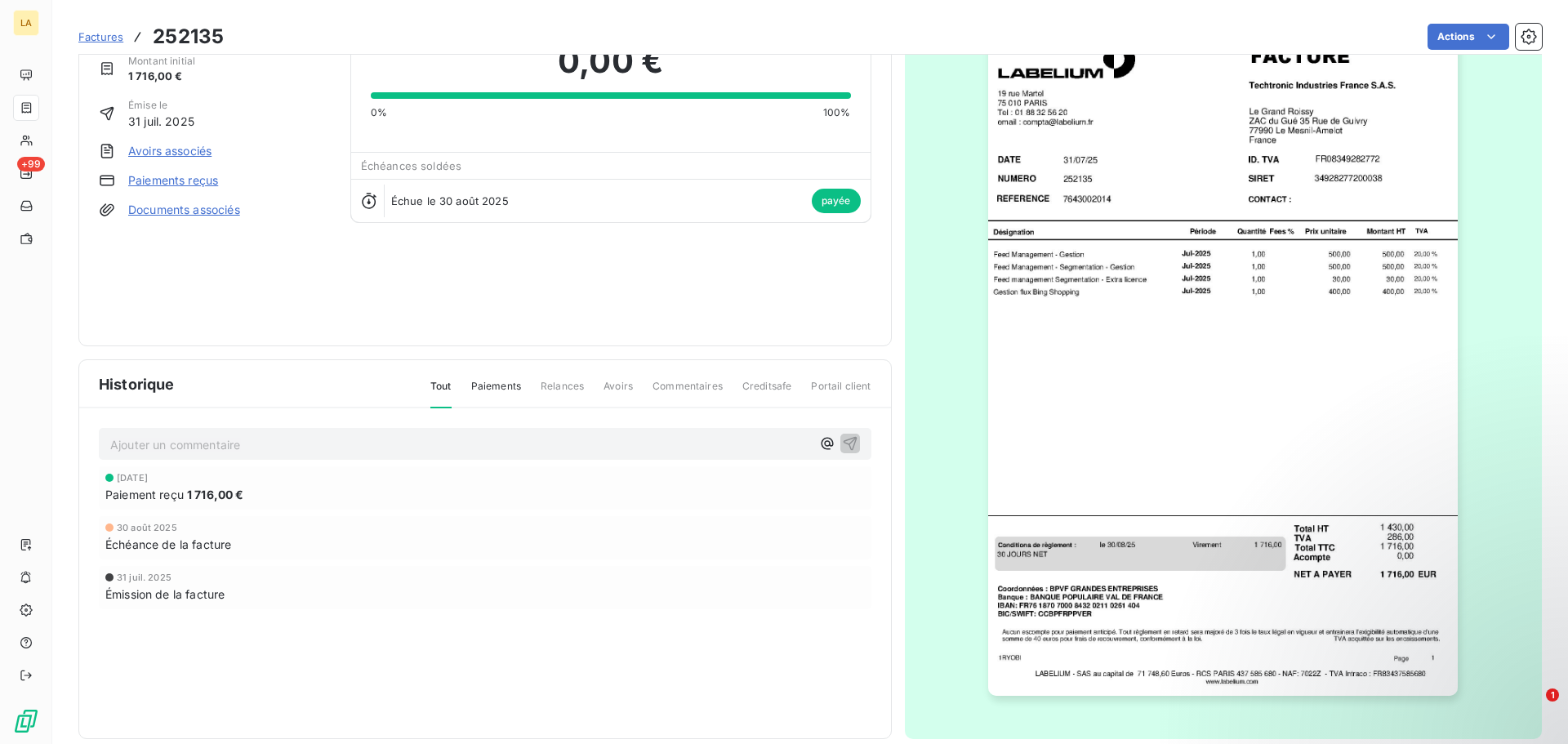
click at [106, 37] on span "Factures" at bounding box center [101, 36] width 45 height 13
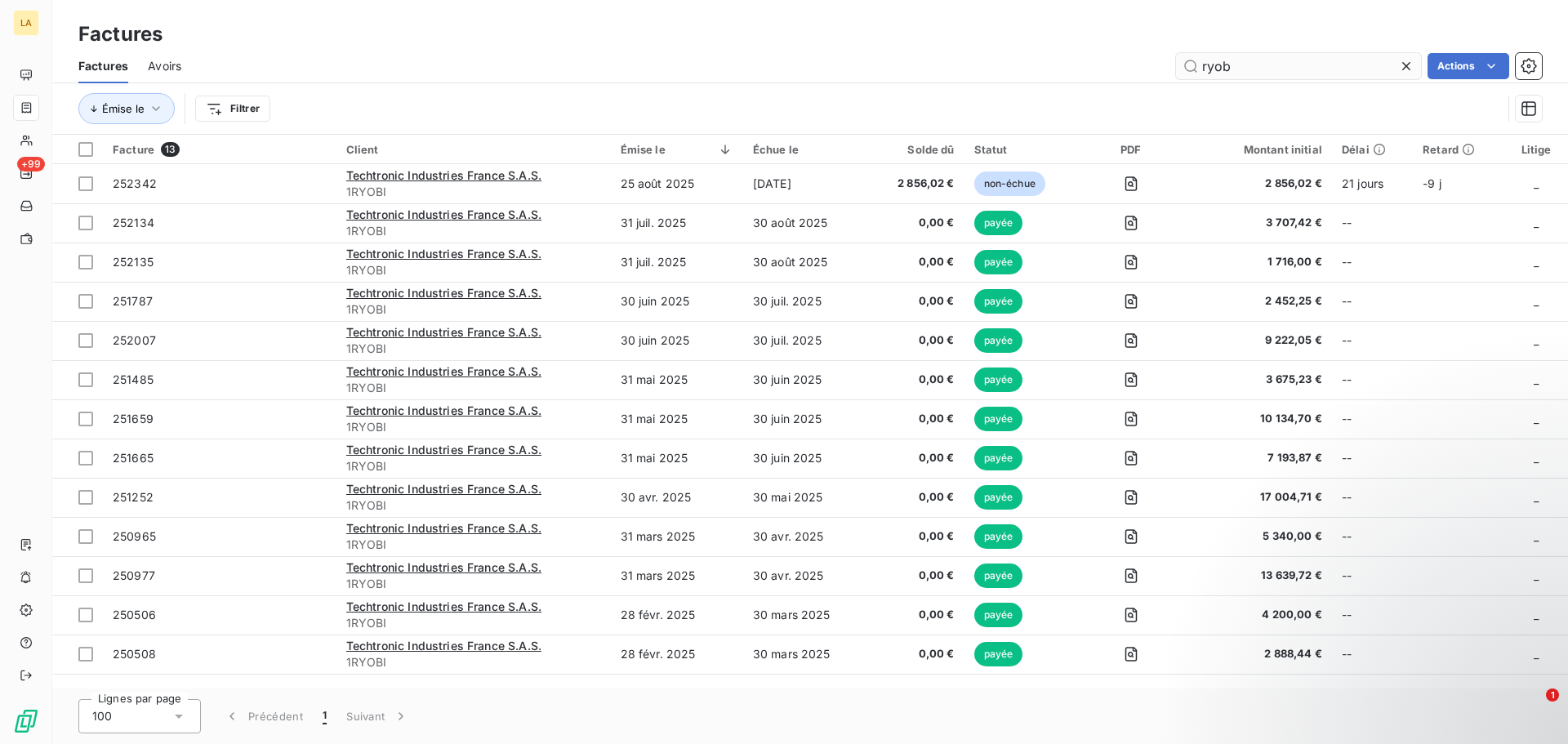
click at [1231, 63] on input "ryob" at bounding box center [1298, 66] width 245 height 27
type input "cewe"
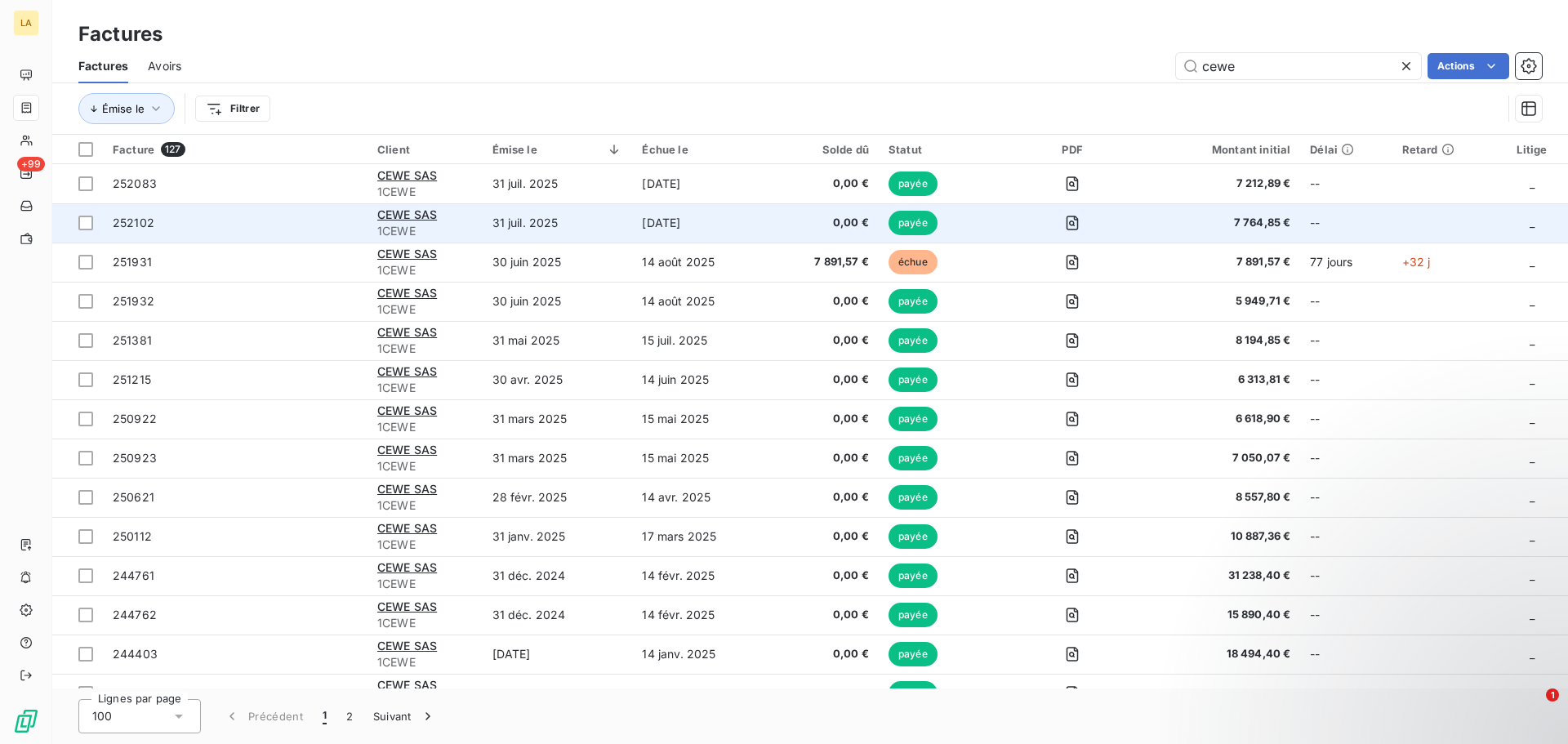
drag, startPoint x: 275, startPoint y: 228, endPoint x: 251, endPoint y: 218, distance: 26.0
click at [251, 218] on span "252102" at bounding box center [235, 222] width 245 height 17
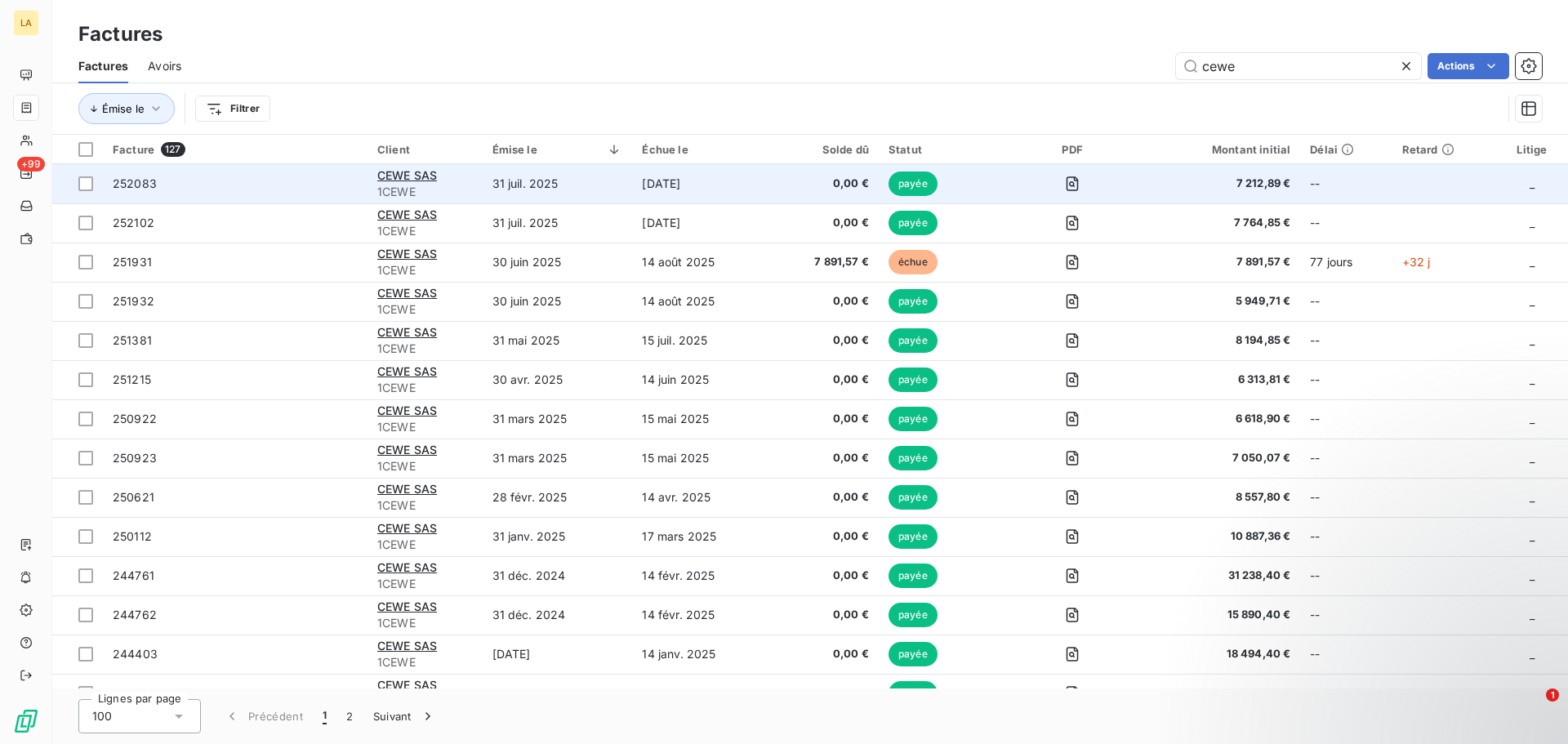
click at [262, 198] on td "252083" at bounding box center [235, 184] width 265 height 39
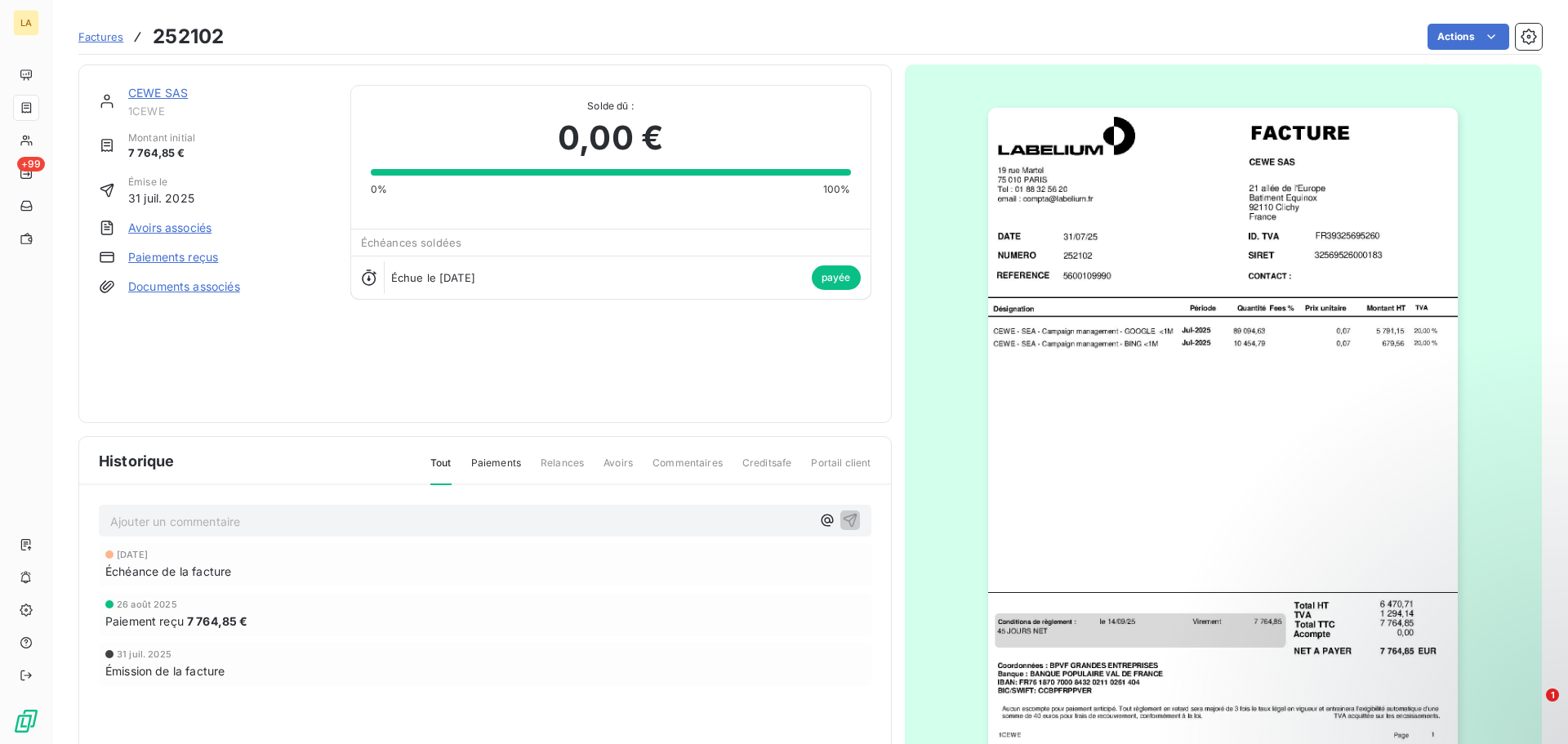
scroll to position [98, 0]
